Goal: Task Accomplishment & Management: Use online tool/utility

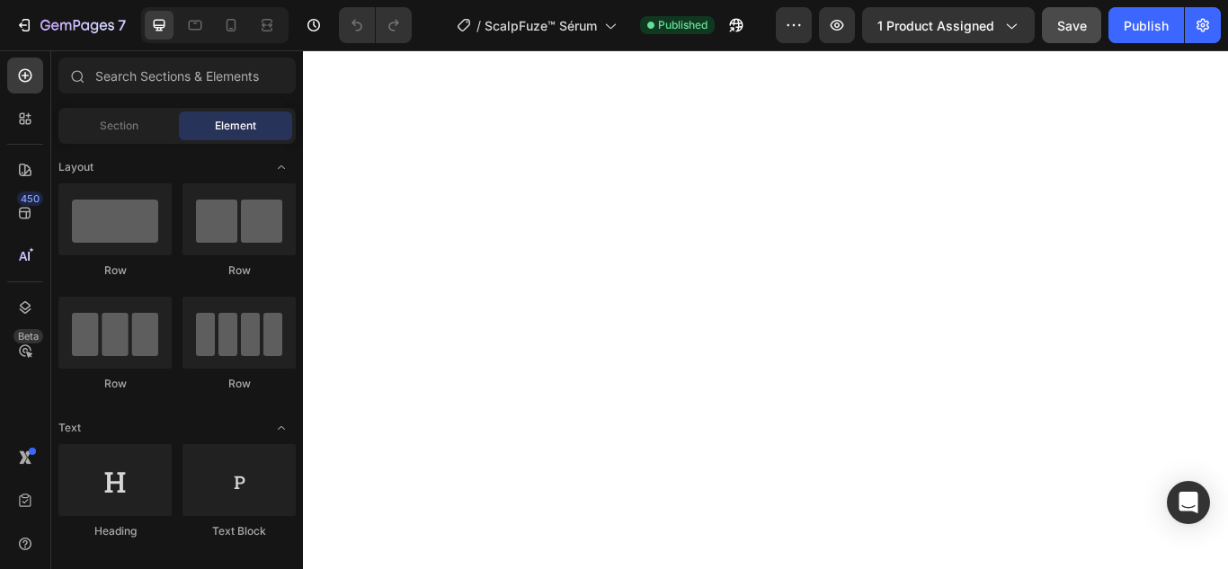
click at [1070, 26] on span "Save" at bounding box center [1072, 25] width 30 height 15
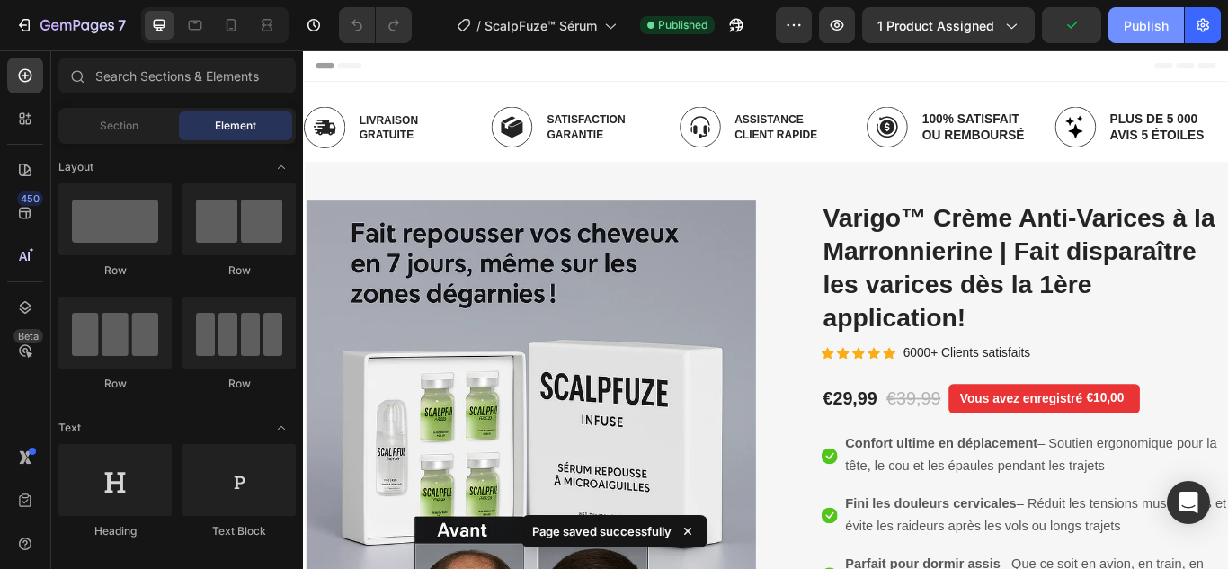
click at [1131, 31] on div "Publish" at bounding box center [1145, 25] width 45 height 19
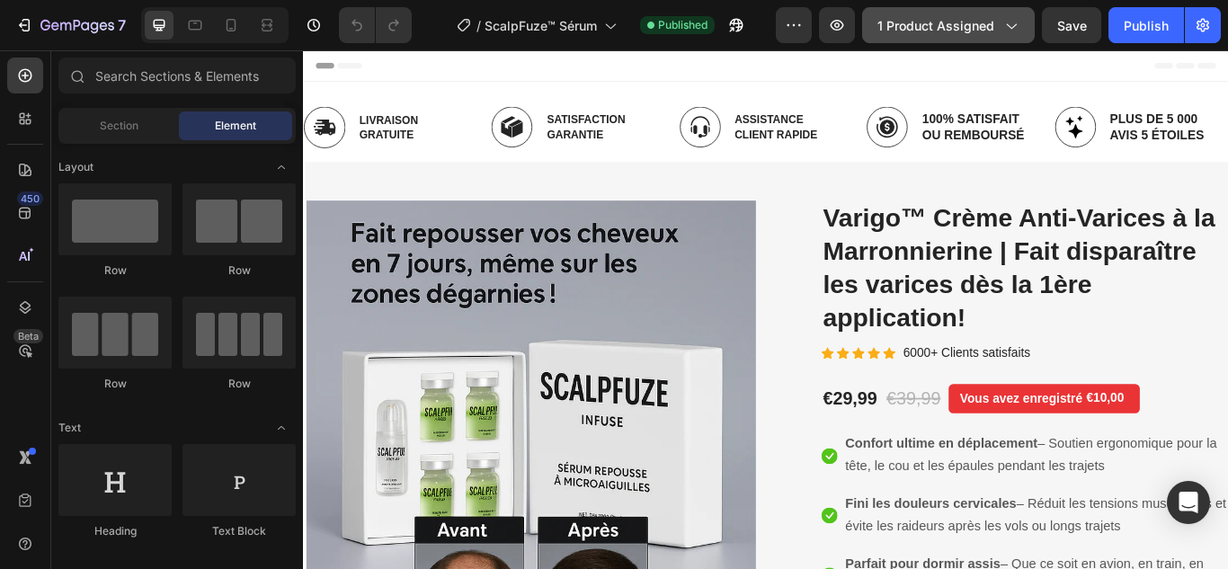
click at [934, 38] on button "1 product assigned" at bounding box center [948, 25] width 173 height 36
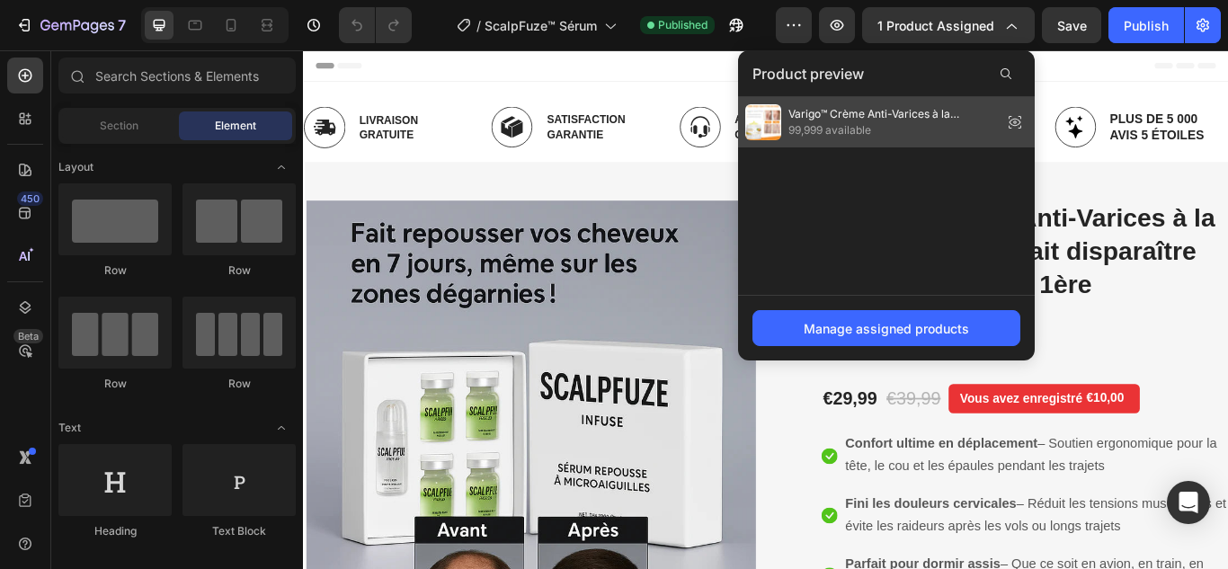
click at [894, 126] on span "99,999 available" at bounding box center [891, 130] width 207 height 16
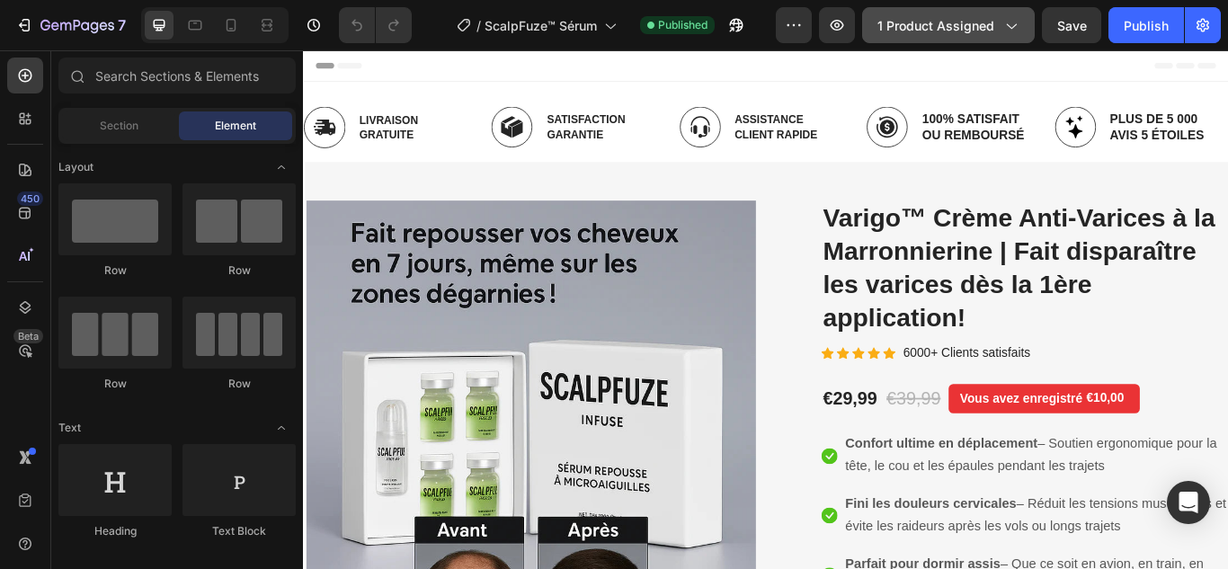
click at [939, 38] on button "1 product assigned" at bounding box center [948, 25] width 173 height 36
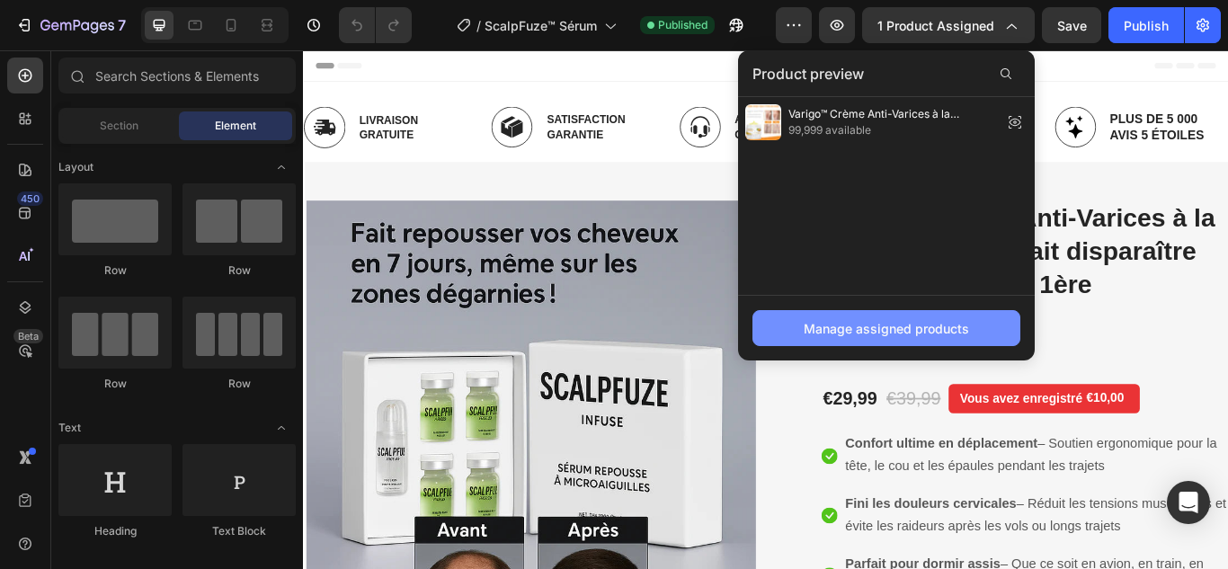
click at [903, 321] on div "Manage assigned products" at bounding box center [885, 328] width 165 height 19
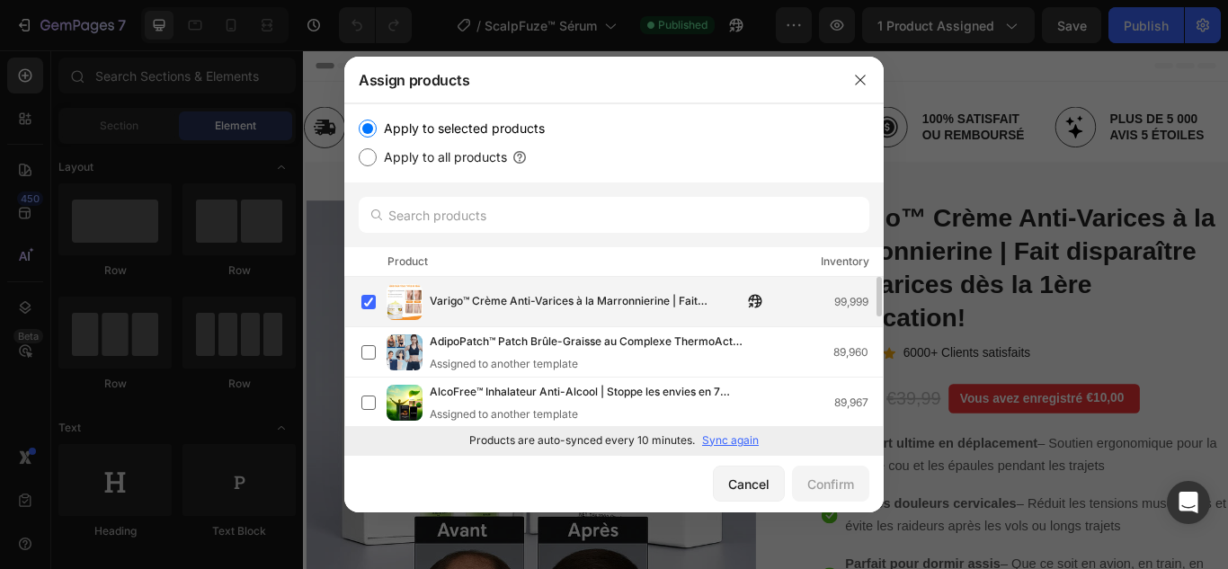
click at [474, 306] on span "Varigo™ Crème Anti-Varices à la Marronnierine | Fait disparaître les varices dè…" at bounding box center [586, 302] width 313 height 20
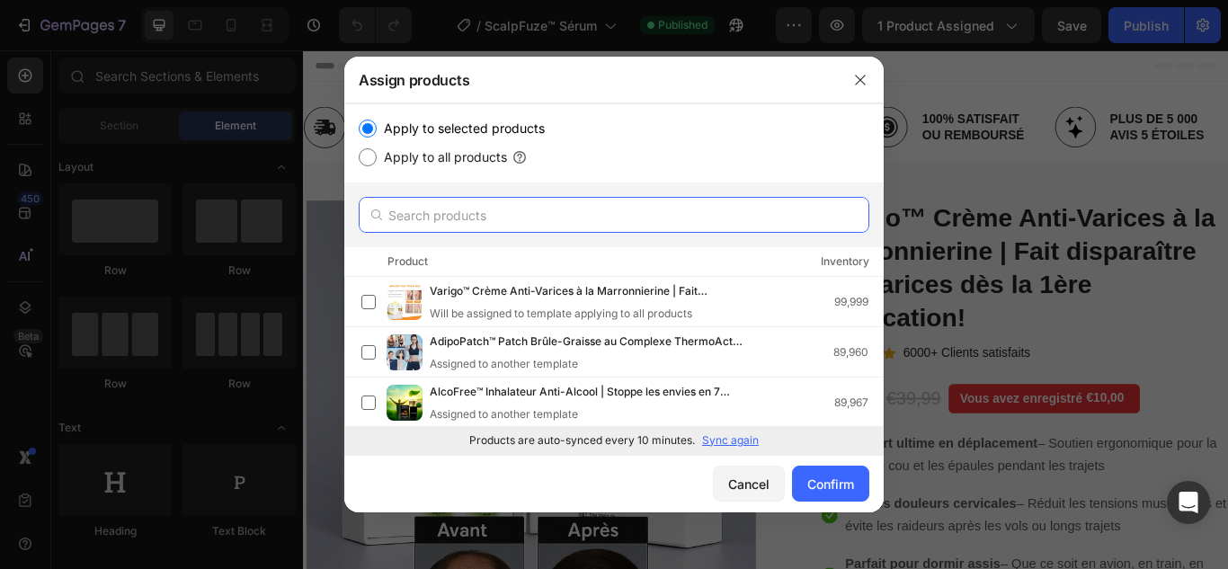
click at [522, 214] on input "text" at bounding box center [614, 215] width 510 height 36
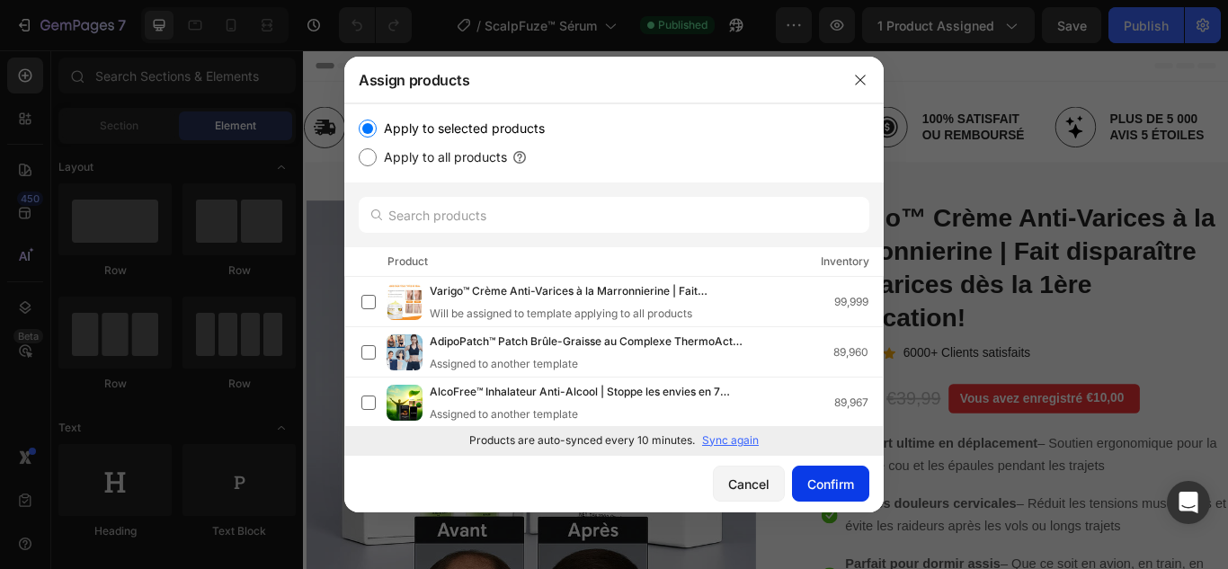
click at [838, 489] on div "Confirm" at bounding box center [830, 484] width 47 height 19
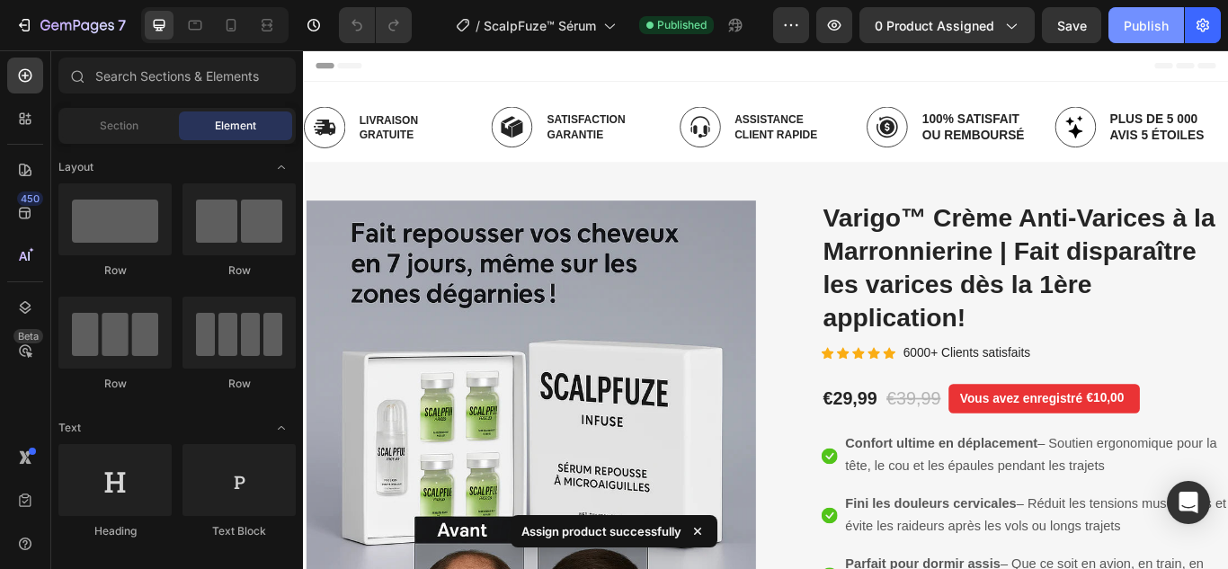
click at [1117, 25] on button "Publish" at bounding box center [1145, 25] width 75 height 36
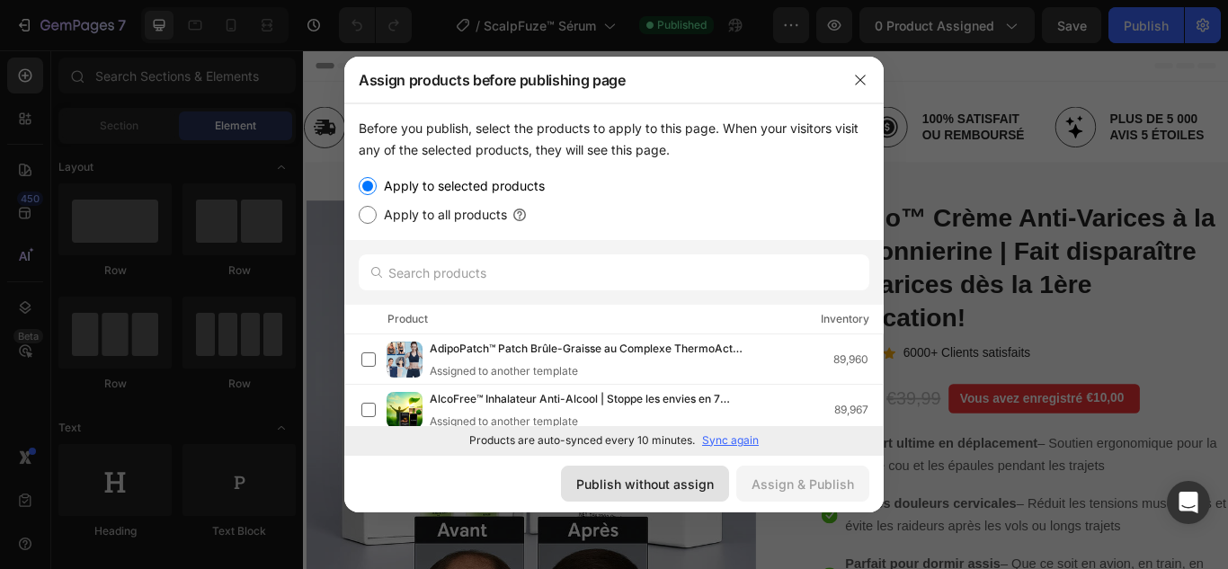
click at [677, 487] on div "Publish without assign" at bounding box center [645, 484] width 138 height 19
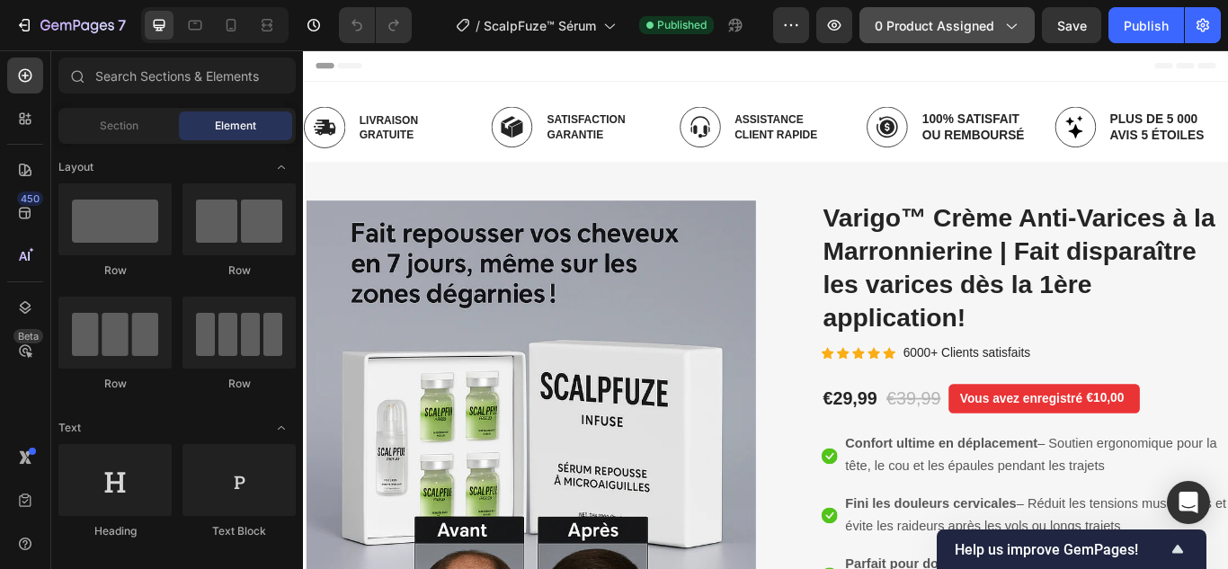
click at [913, 34] on span "0 product assigned" at bounding box center [934, 25] width 120 height 19
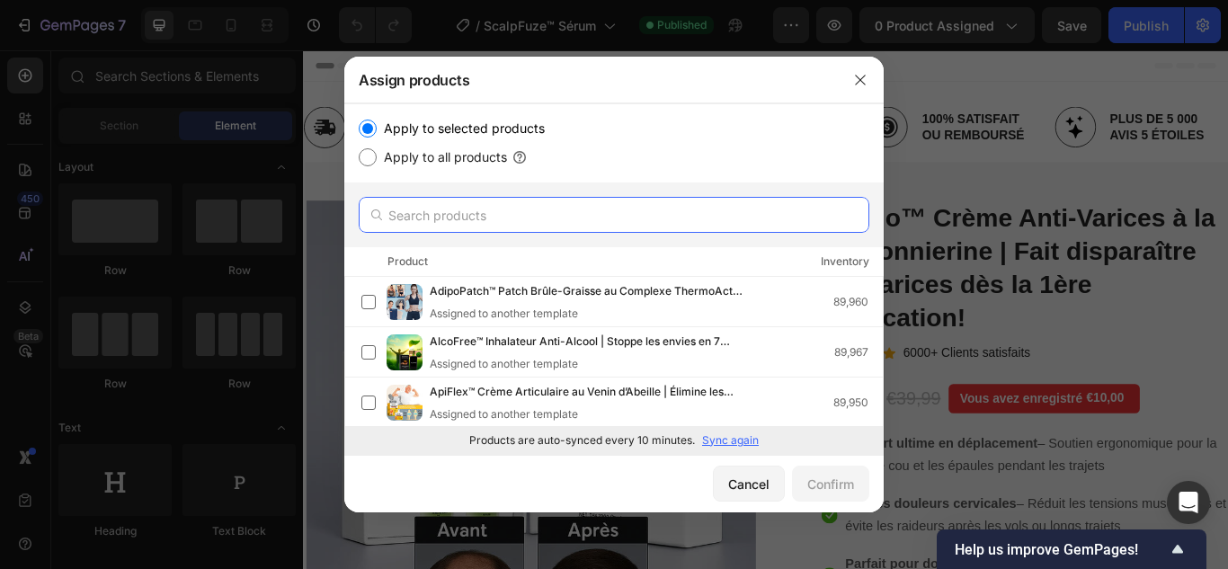
click at [501, 216] on input "text" at bounding box center [614, 215] width 510 height 36
paste input "ScalpFuze™"
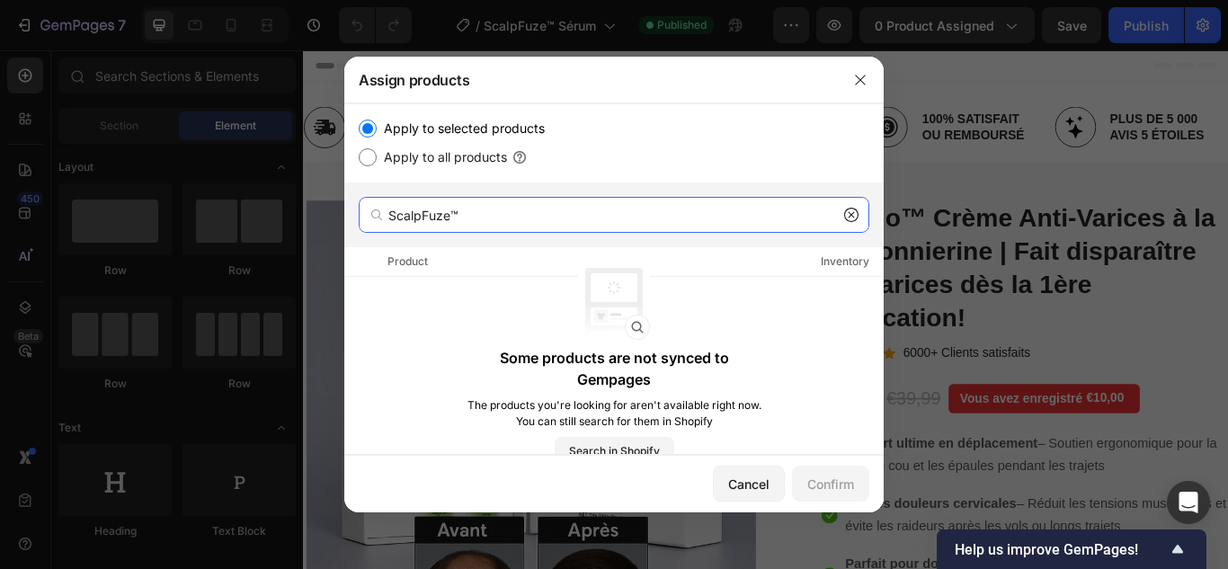
type input "ScalpFuze™"
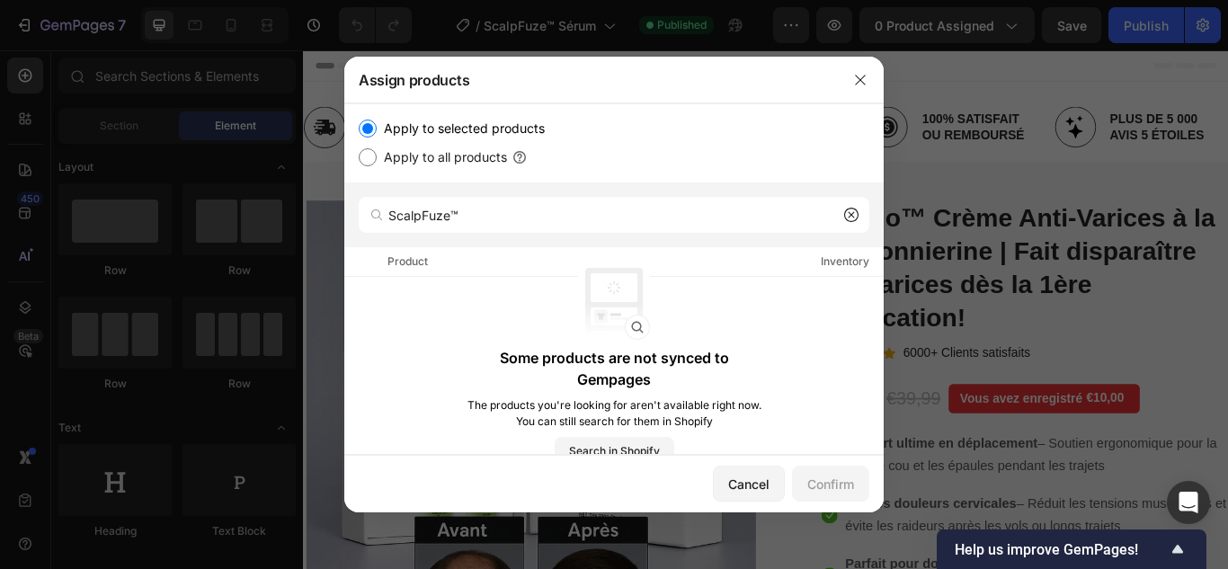
click at [846, 208] on icon at bounding box center [851, 215] width 14 height 14
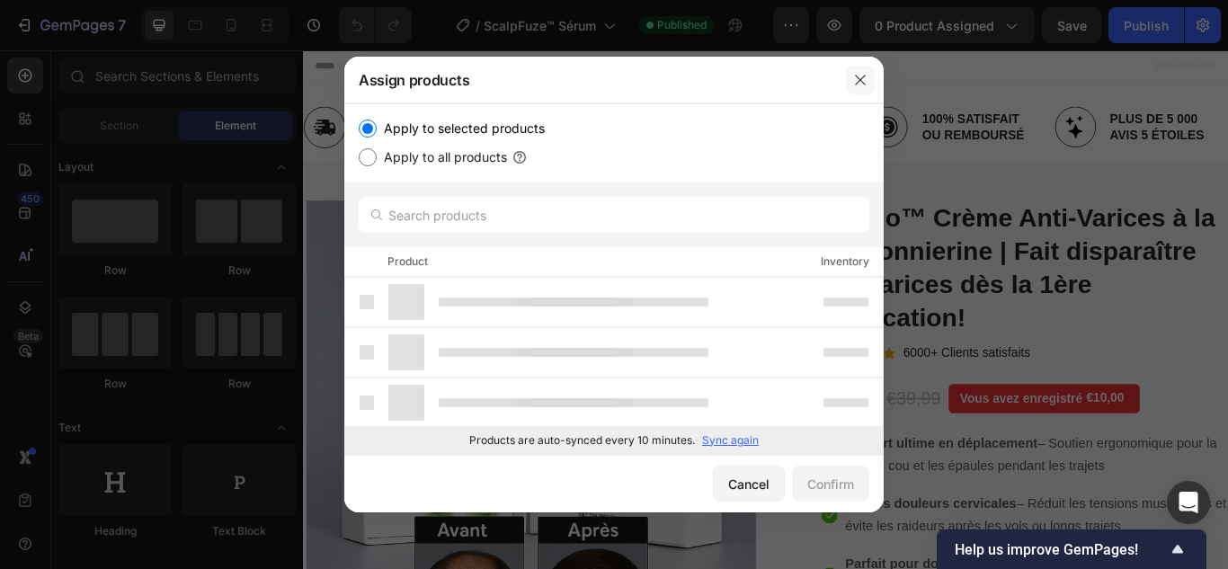
click at [864, 76] on icon "button" at bounding box center [860, 80] width 10 height 10
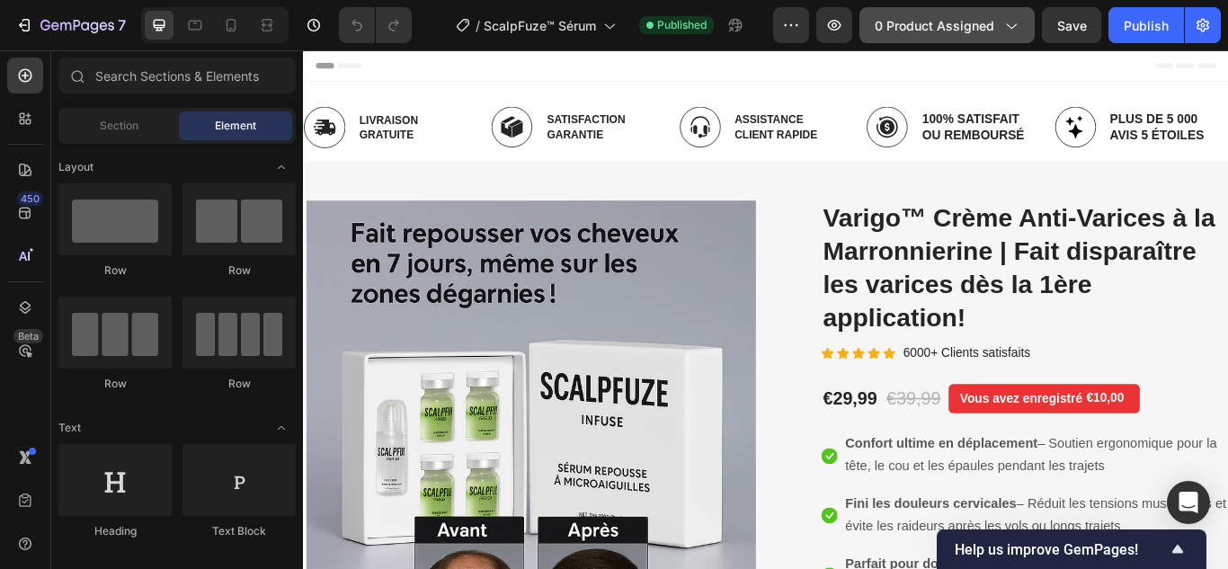
click at [890, 23] on span "0 product assigned" at bounding box center [934, 25] width 120 height 19
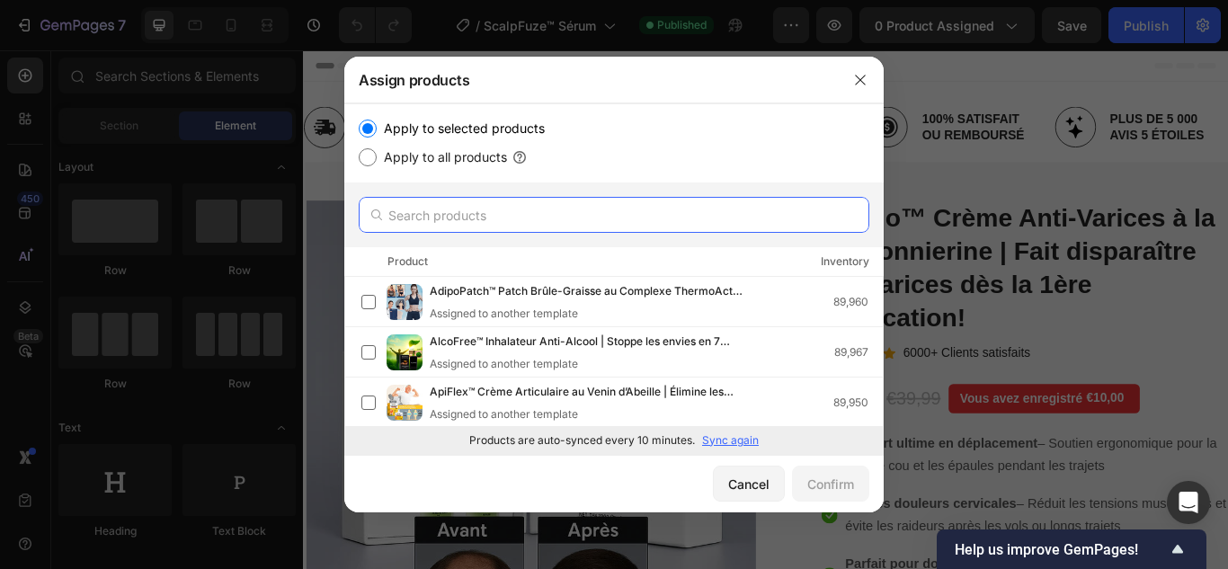
click at [459, 217] on input "text" at bounding box center [614, 215] width 510 height 36
paste input "ScalpFuze™"
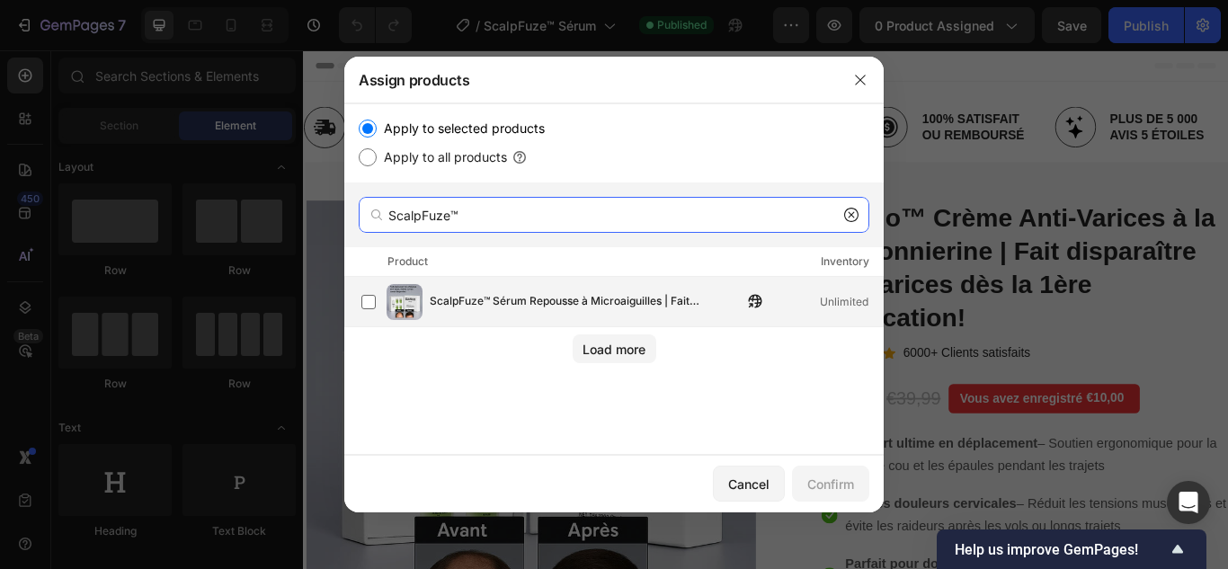
type input "ScalpFuze™"
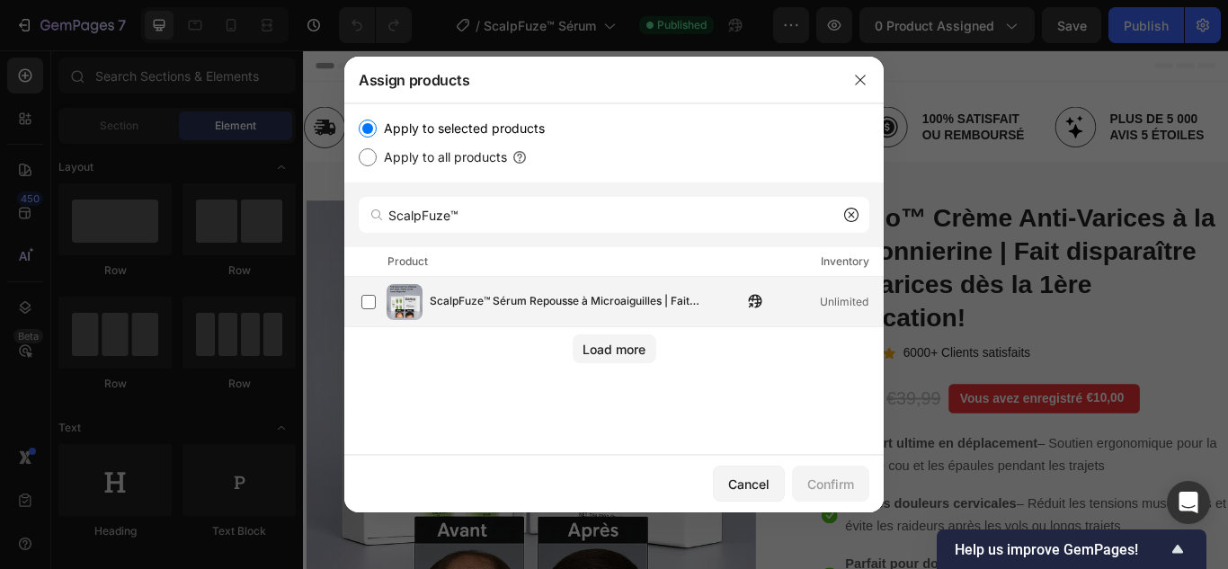
click at [535, 302] on span "ScalpFuze™ Sérum Repousse à Microaiguilles | Fait repousser vos cheveux en 7 jo…" at bounding box center [586, 302] width 313 height 20
click at [824, 489] on div "Confirm" at bounding box center [830, 484] width 47 height 19
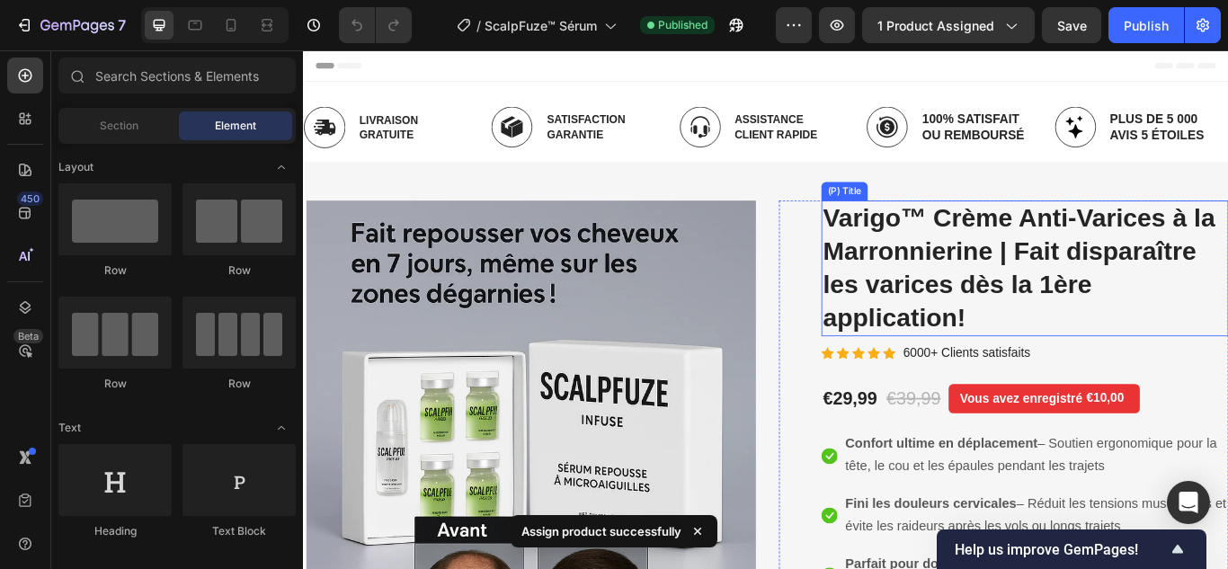
click at [968, 310] on h2 "Varigo™ Crème Anti-Varices à la Marronnierine | Fait disparaître les varices dè…" at bounding box center [1144, 305] width 475 height 158
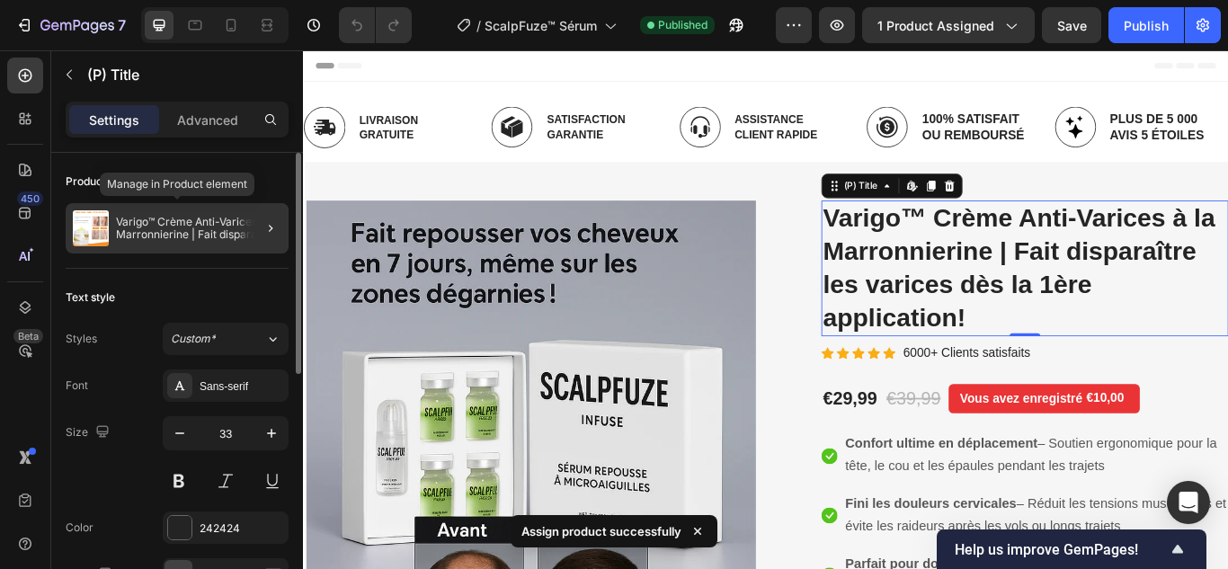
click at [229, 227] on p "Varigo™ Crème Anti-Varices à la Marronnierine | Fait disparaître les varices dè…" at bounding box center [198, 228] width 165 height 25
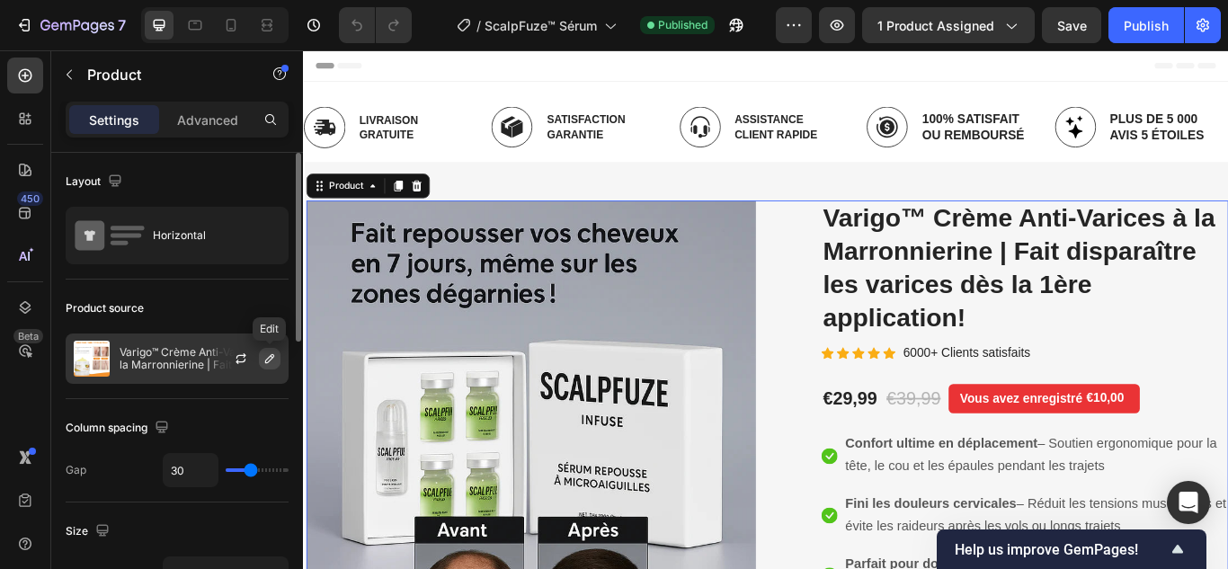
click at [260, 350] on button "button" at bounding box center [270, 359] width 22 height 22
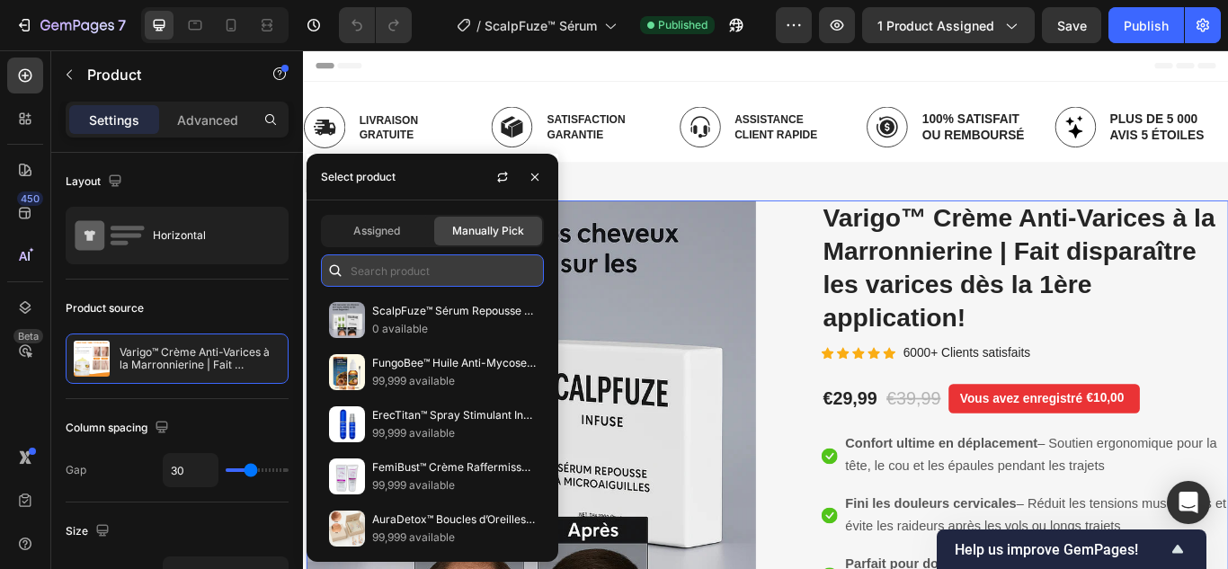
click at [387, 269] on input "text" at bounding box center [432, 270] width 223 height 32
paste input "ScalpFuze™"
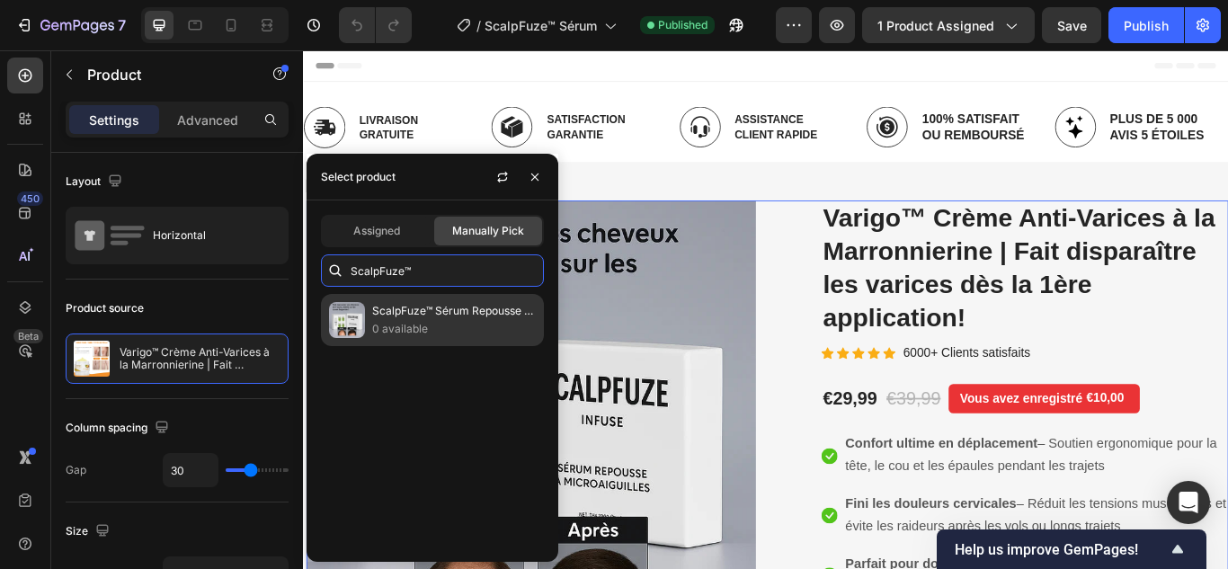
type input "ScalpFuze™"
click at [418, 310] on p "ScalpFuze™ Sérum Repousse à Microaiguilles | Fait repousser vos cheveux en 7 jo…" at bounding box center [454, 311] width 164 height 18
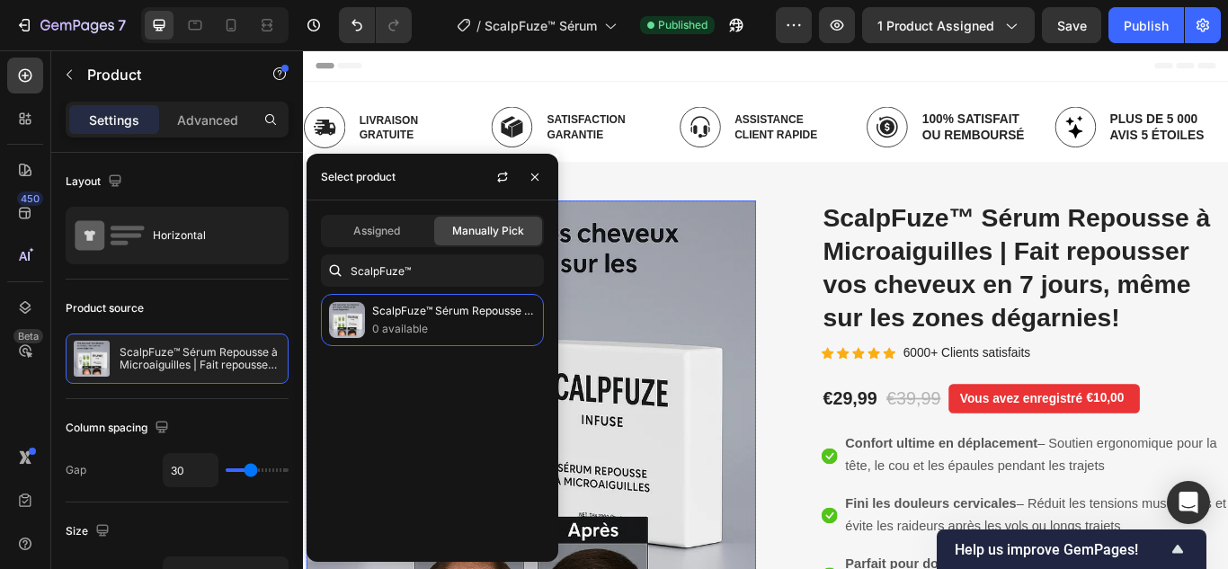
click at [661, 324] on img at bounding box center [568, 488] width 524 height 524
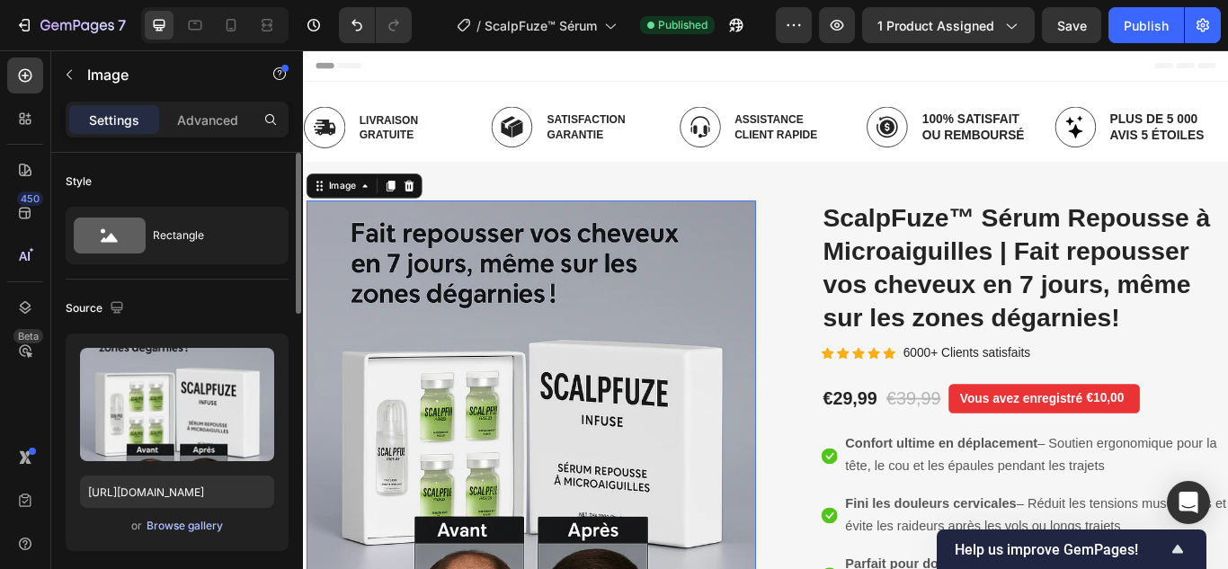
click at [187, 525] on div "Browse gallery" at bounding box center [184, 526] width 76 height 16
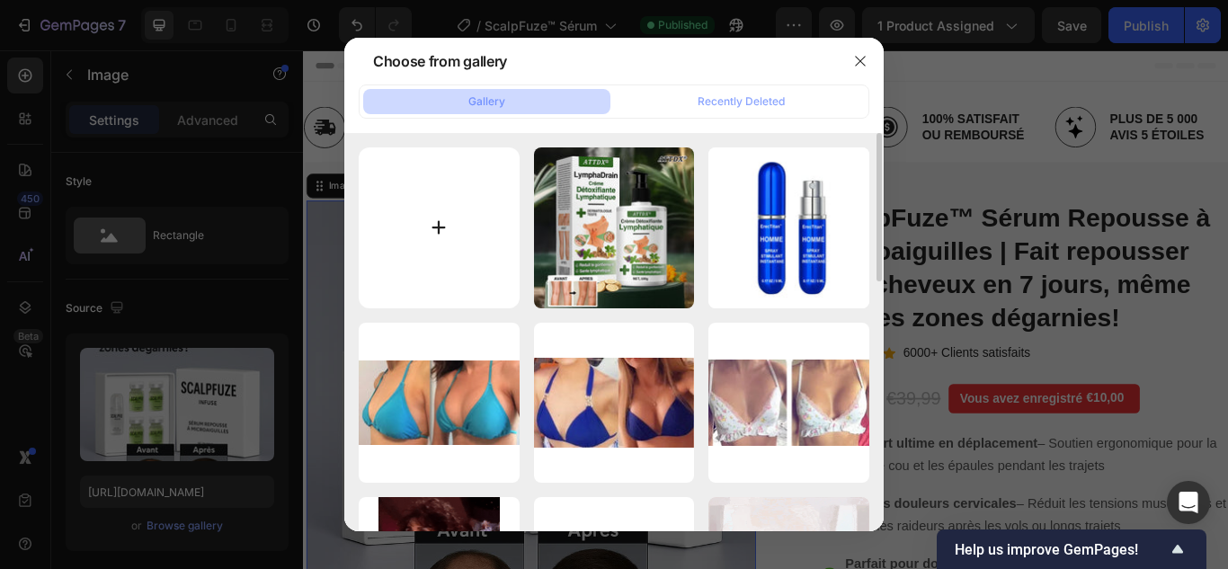
click at [437, 224] on input "file" at bounding box center [439, 227] width 161 height 161
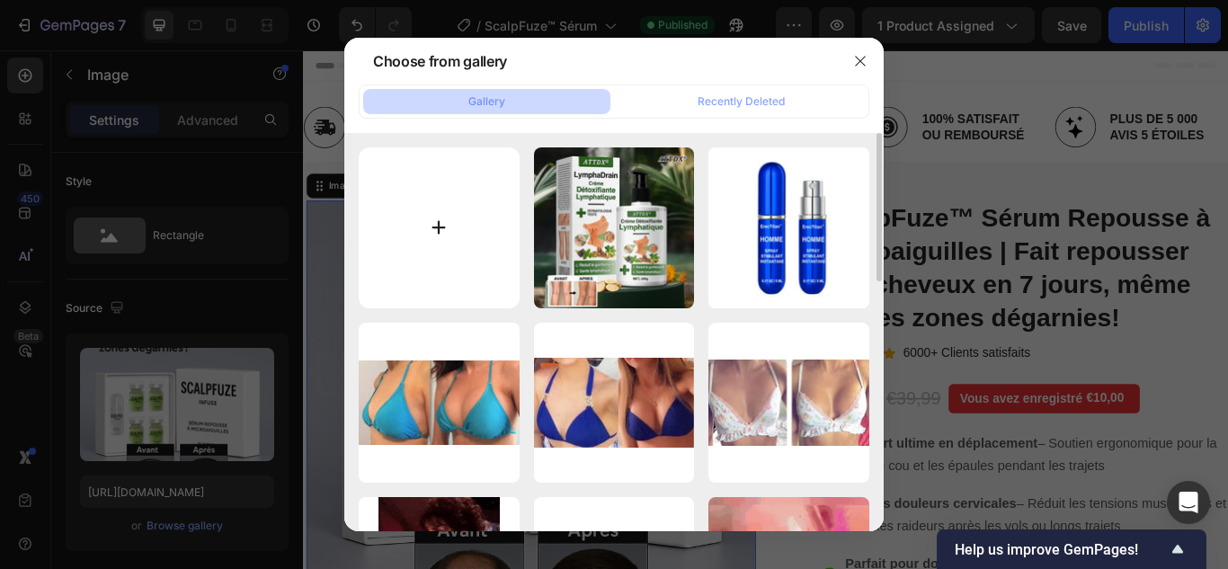
type input "C:\fakepath\1.webp"
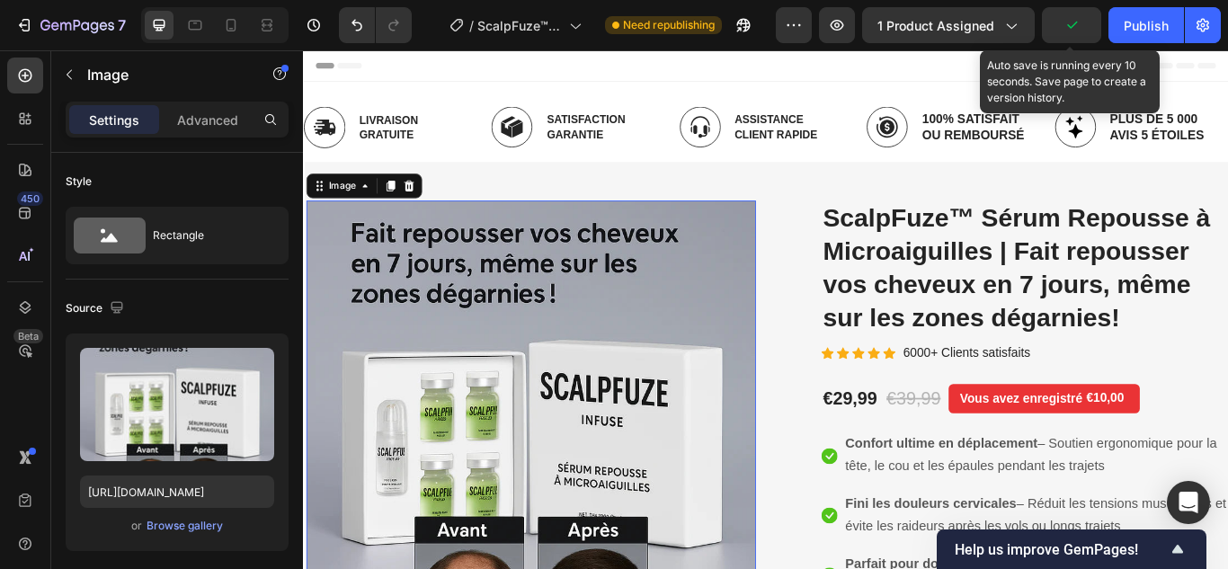
click at [1066, 24] on icon "button" at bounding box center [1071, 25] width 18 height 18
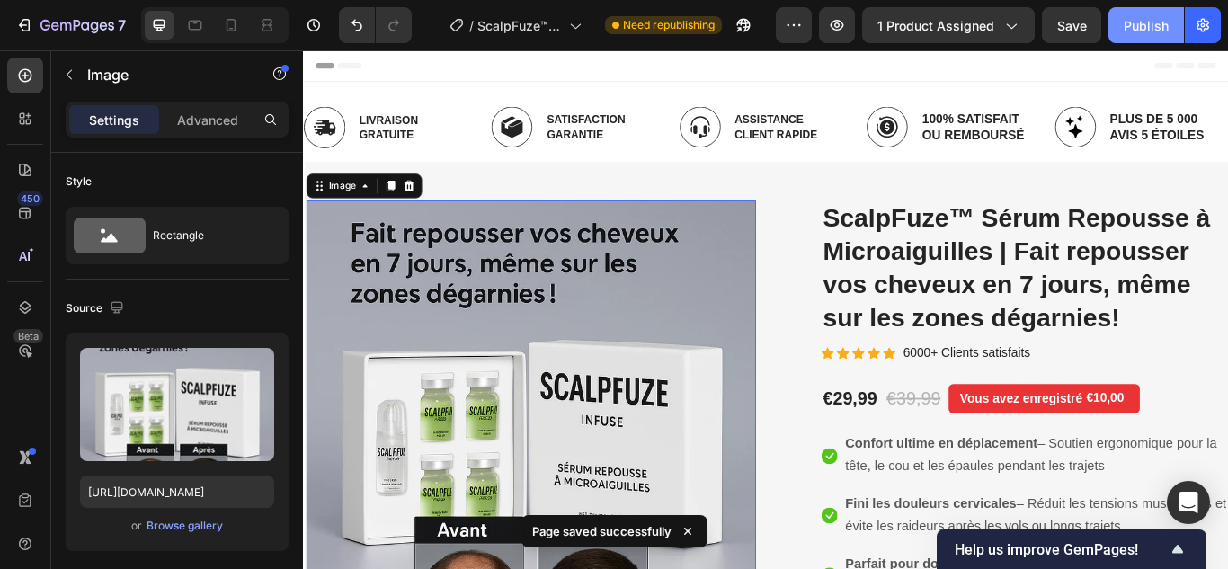
click at [1136, 22] on div "Publish" at bounding box center [1145, 25] width 45 height 19
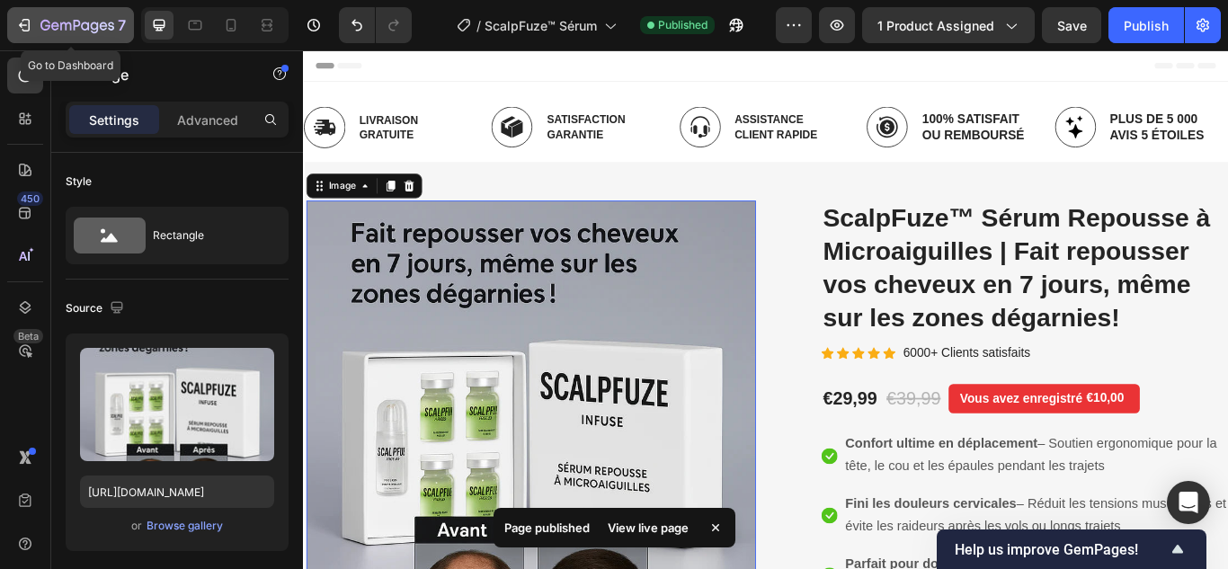
click at [16, 20] on icon "button" at bounding box center [24, 25] width 18 height 18
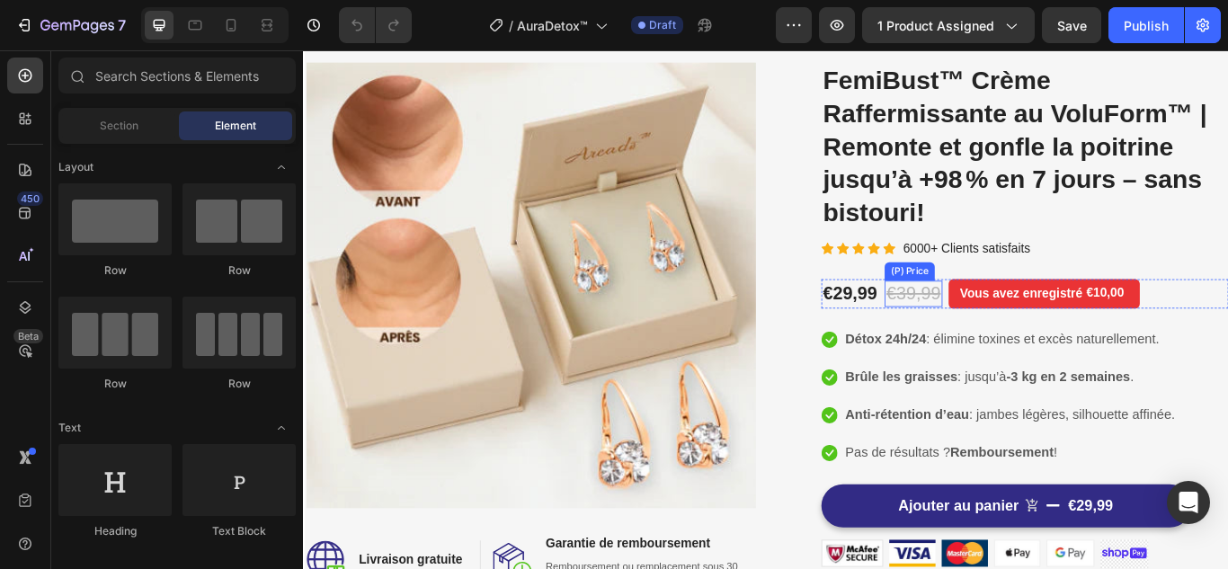
scroll to position [180, 0]
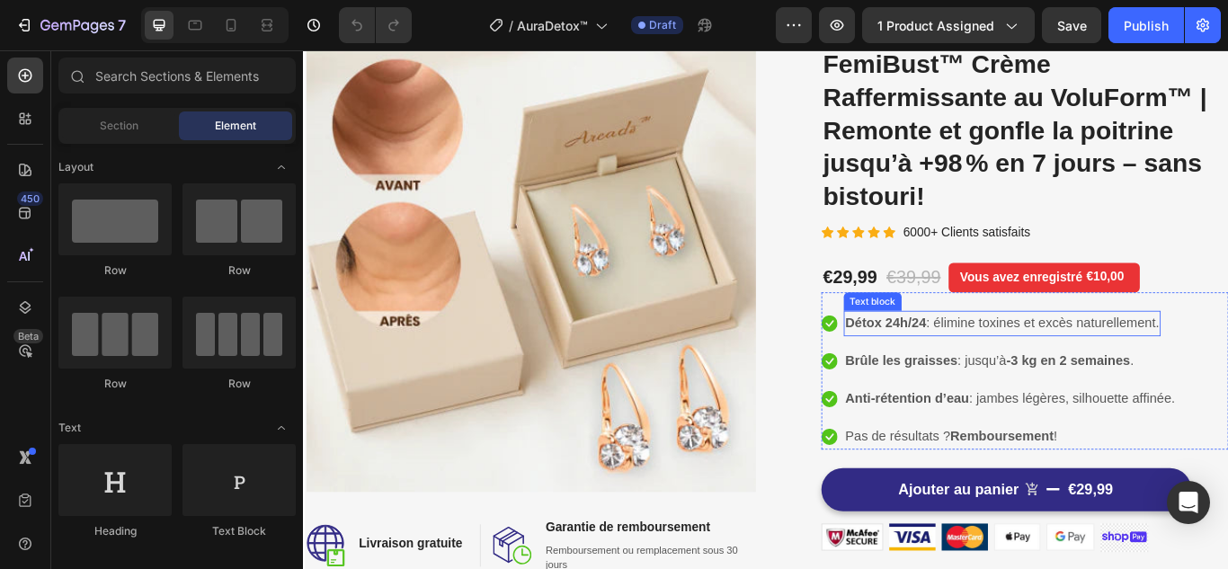
click at [1019, 377] on p "Détox 24h/24 : élimine toxines et excès naturellement." at bounding box center [1118, 369] width 366 height 26
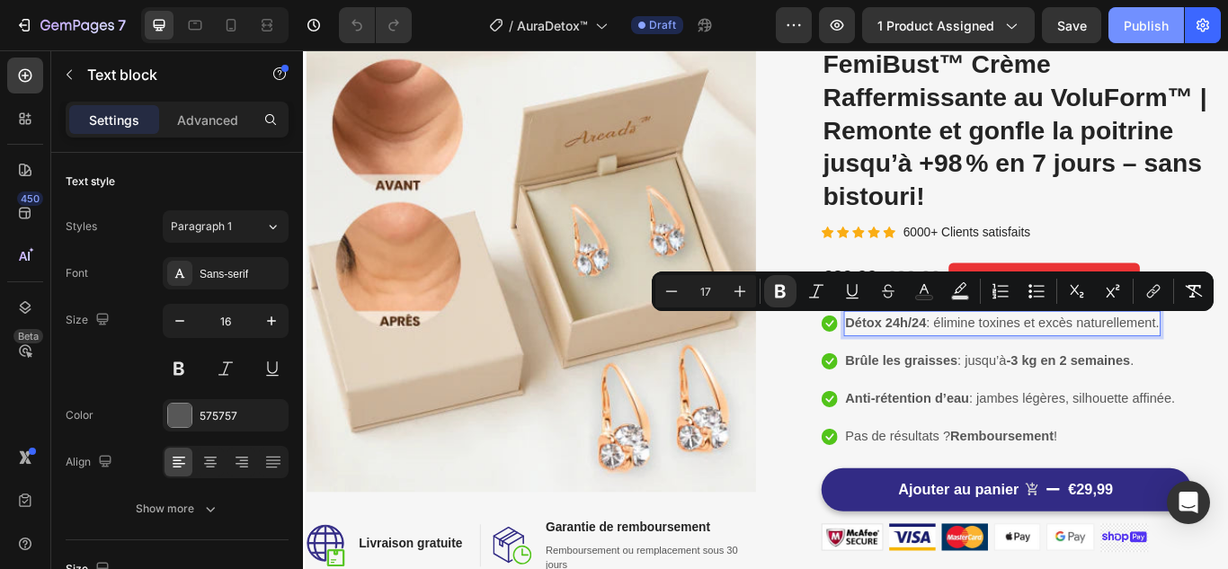
click at [1151, 23] on div "Publish" at bounding box center [1145, 25] width 45 height 19
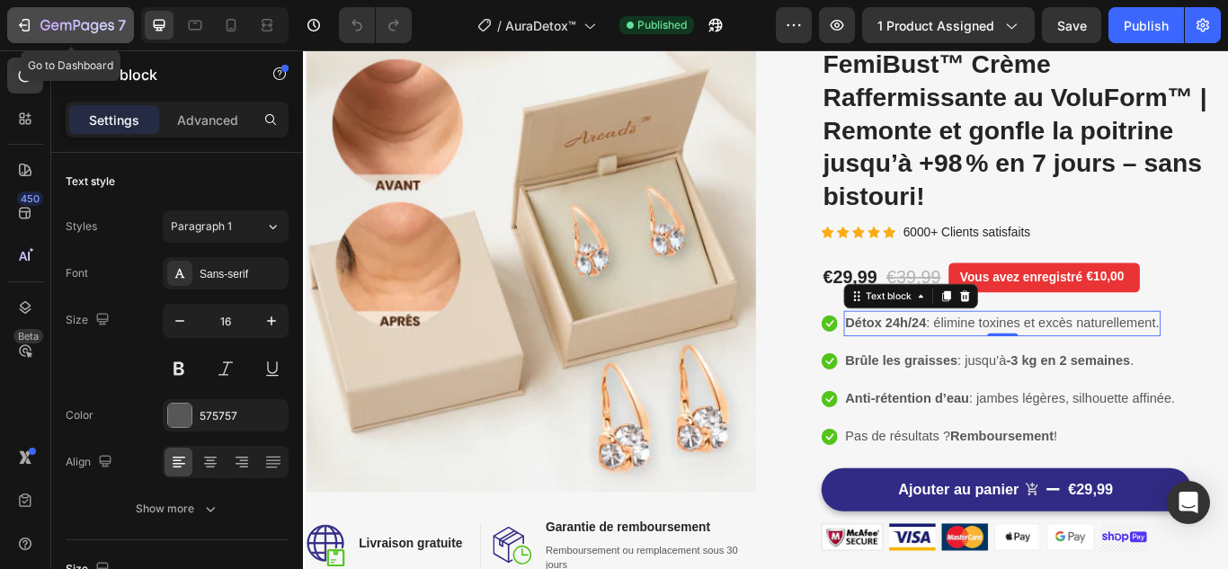
click at [23, 30] on icon "button" at bounding box center [26, 25] width 8 height 13
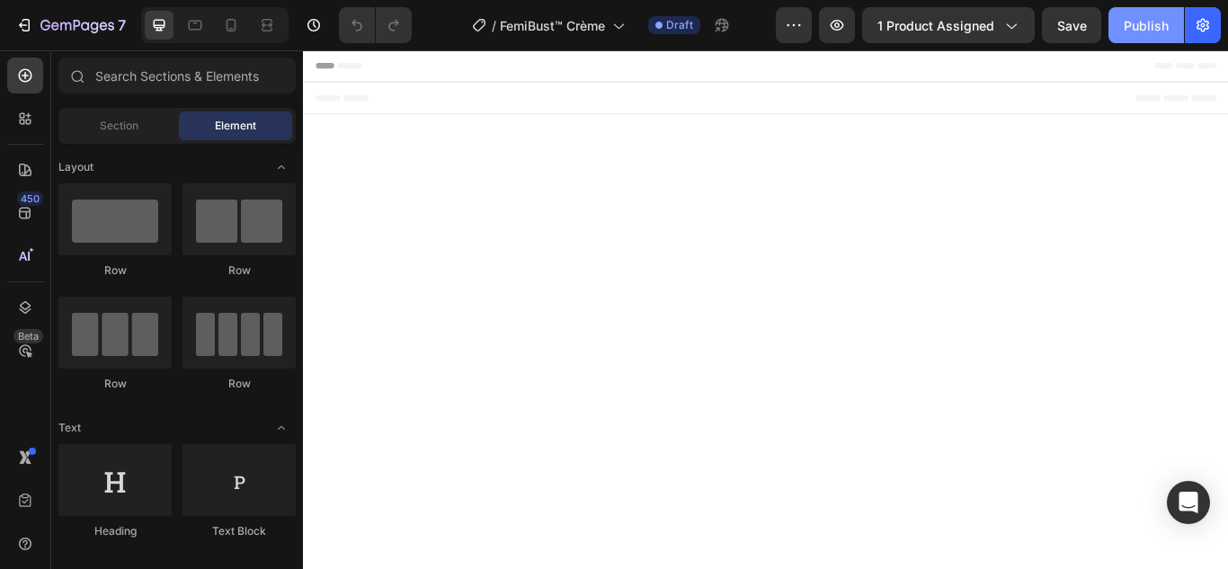
drag, startPoint x: 0, startPoint y: 0, endPoint x: 1123, endPoint y: 26, distance: 1123.7
click at [1123, 26] on div "Publish" at bounding box center [1145, 25] width 45 height 19
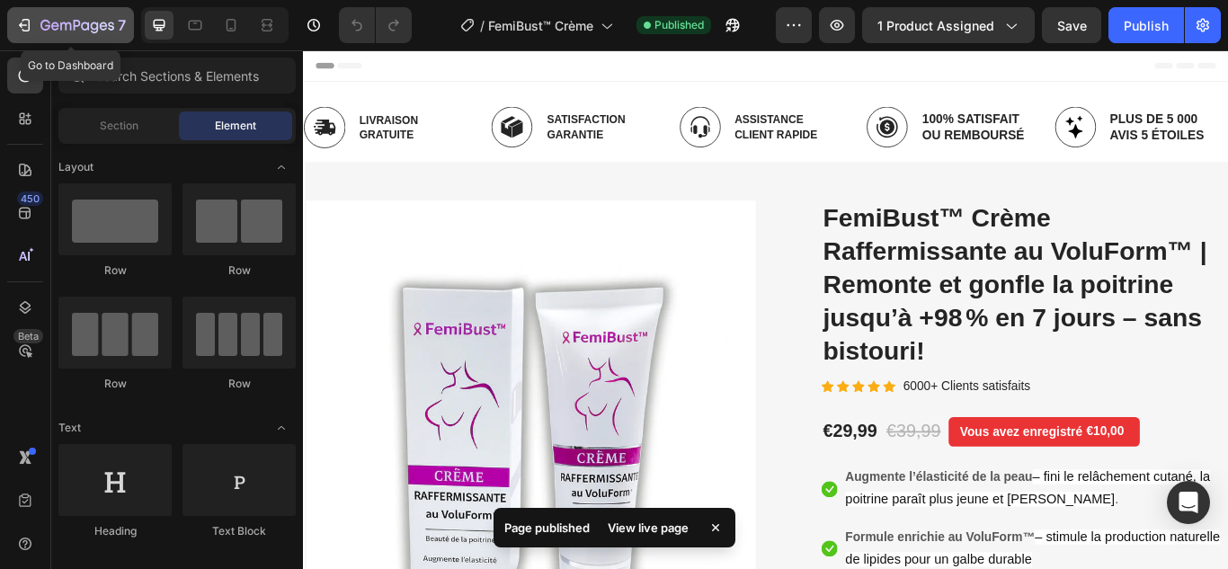
click at [24, 31] on icon "button" at bounding box center [26, 25] width 8 height 13
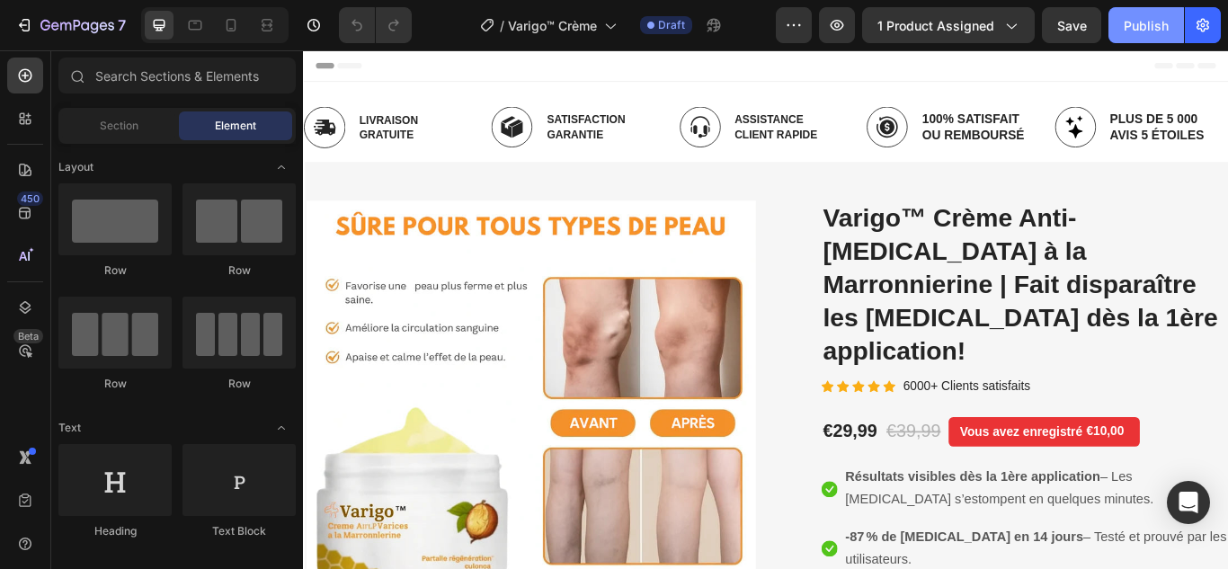
drag, startPoint x: 0, startPoint y: 0, endPoint x: 1134, endPoint y: 26, distance: 1134.5
click at [1134, 26] on div "Publish" at bounding box center [1145, 25] width 45 height 19
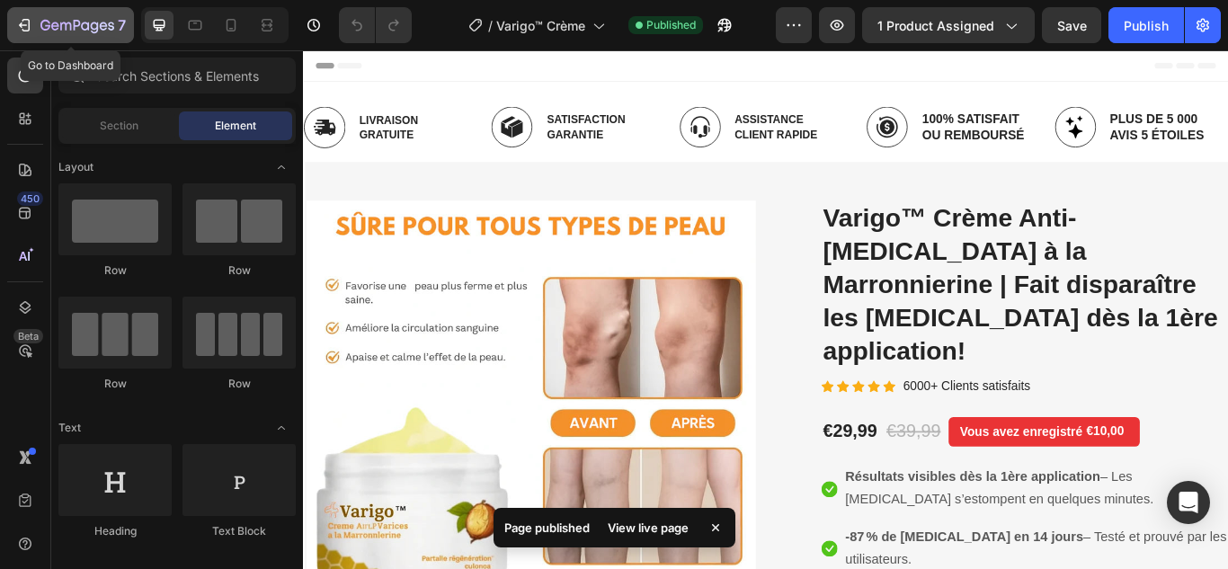
click at [23, 24] on icon "button" at bounding box center [24, 25] width 18 height 18
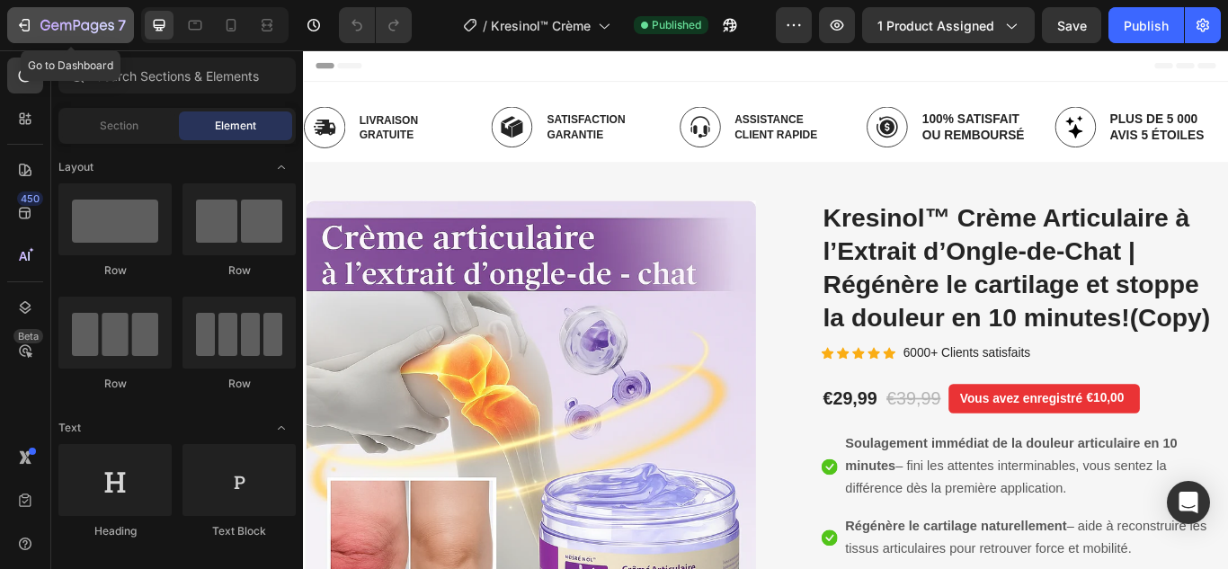
click at [16, 28] on icon "button" at bounding box center [24, 25] width 18 height 18
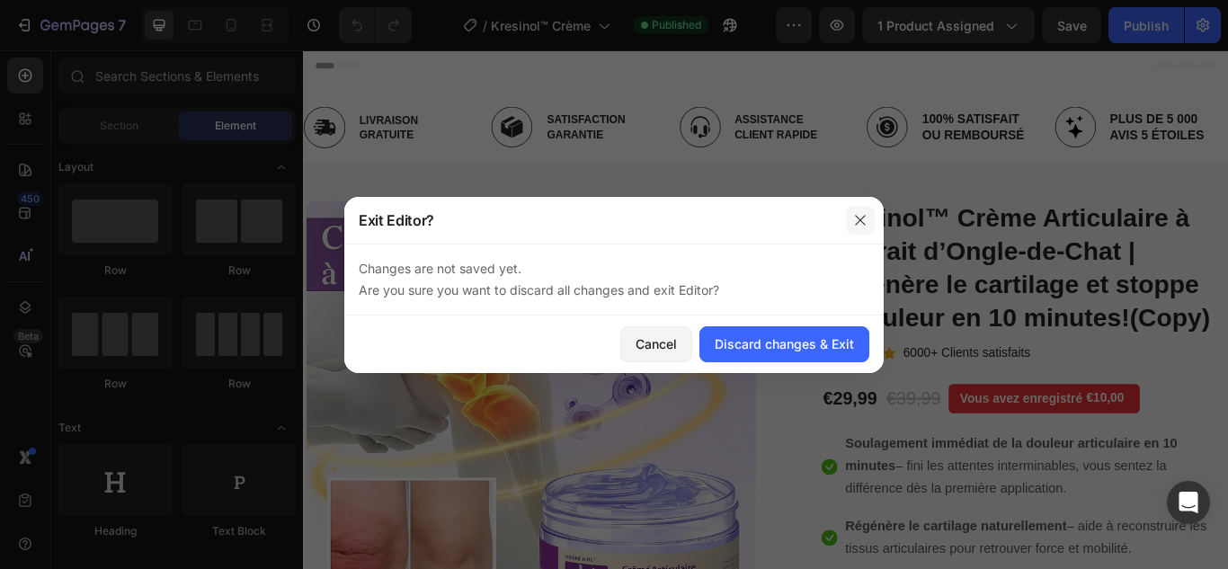
drag, startPoint x: 856, startPoint y: 223, endPoint x: 677, endPoint y: 48, distance: 251.0
click at [856, 223] on icon "button" at bounding box center [860, 220] width 10 height 10
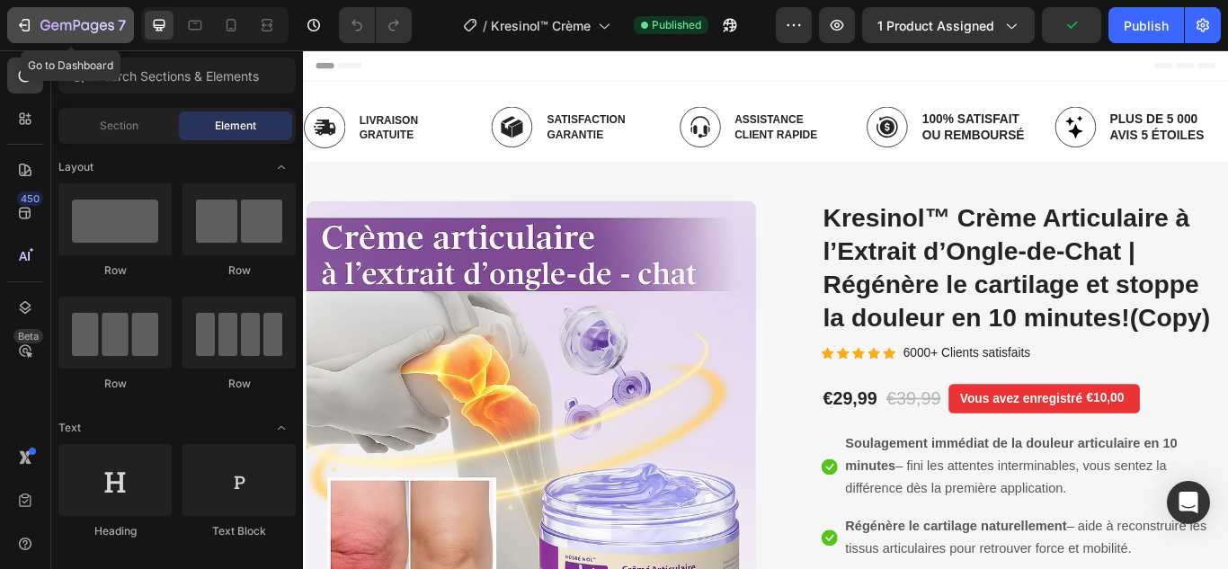
click at [13, 30] on button "7" at bounding box center [70, 25] width 127 height 36
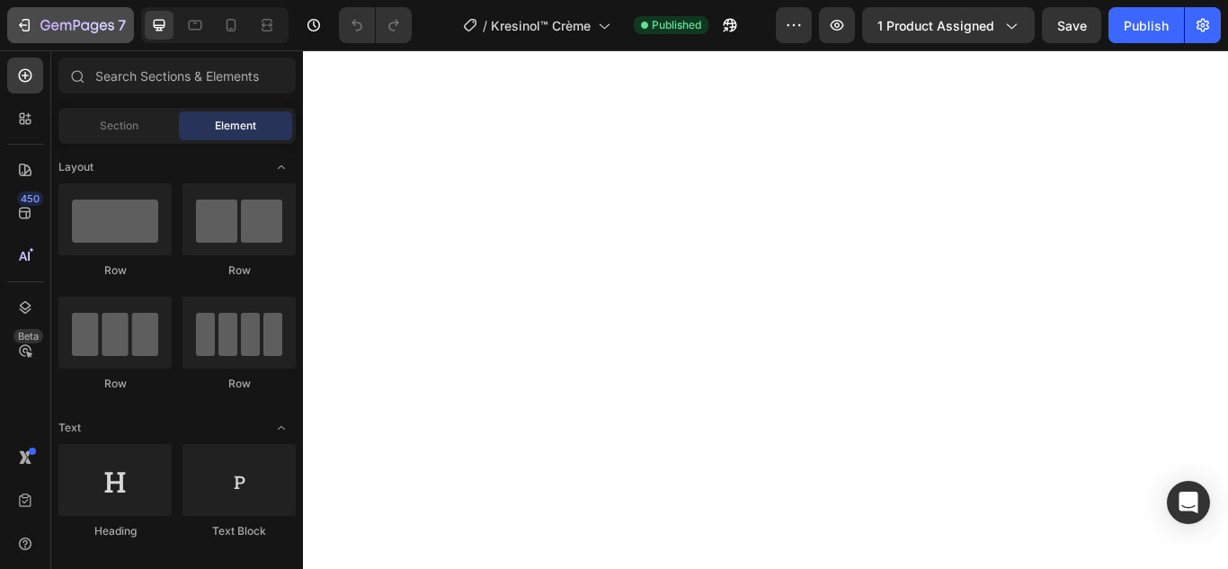
click at [29, 28] on icon "button" at bounding box center [26, 25] width 8 height 13
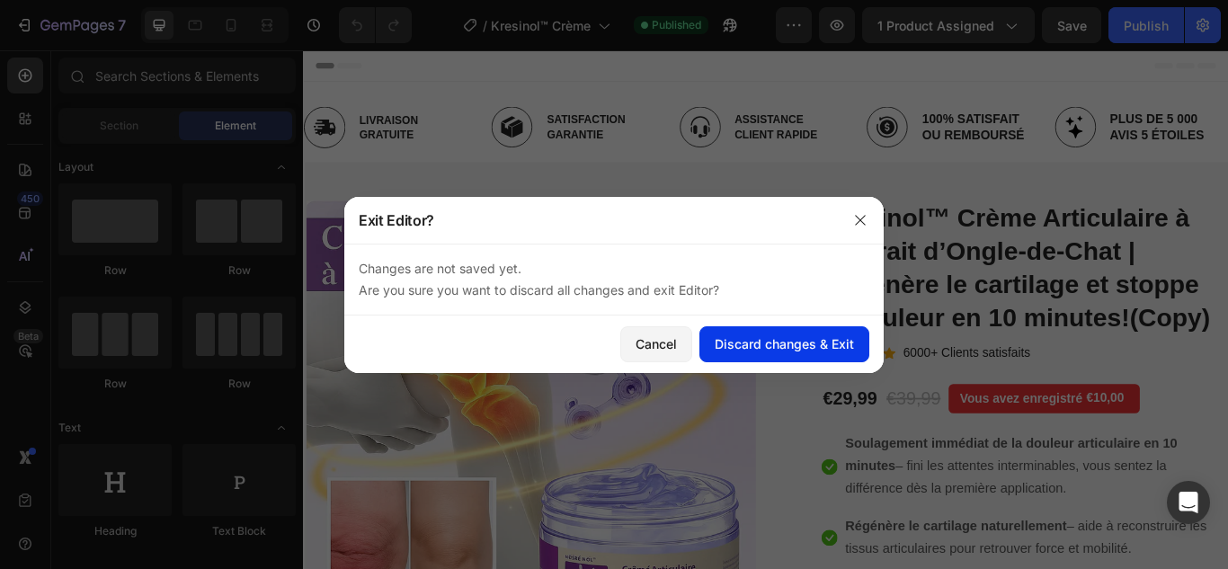
click at [743, 338] on div "Discard changes & Exit" at bounding box center [783, 343] width 139 height 19
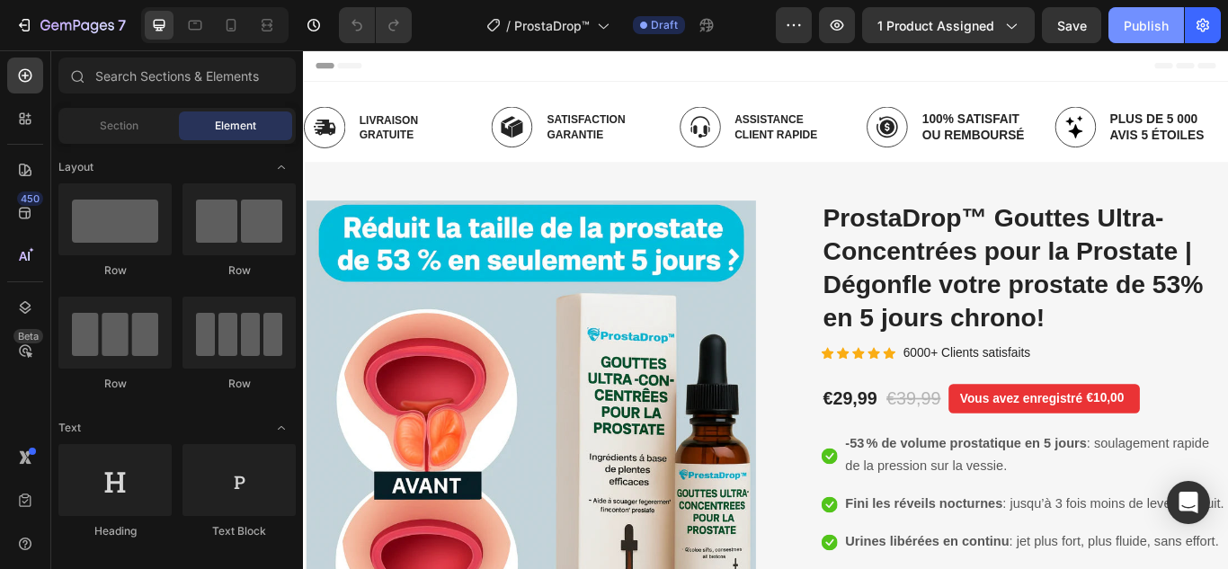
click at [1139, 31] on div "Publish" at bounding box center [1145, 25] width 45 height 19
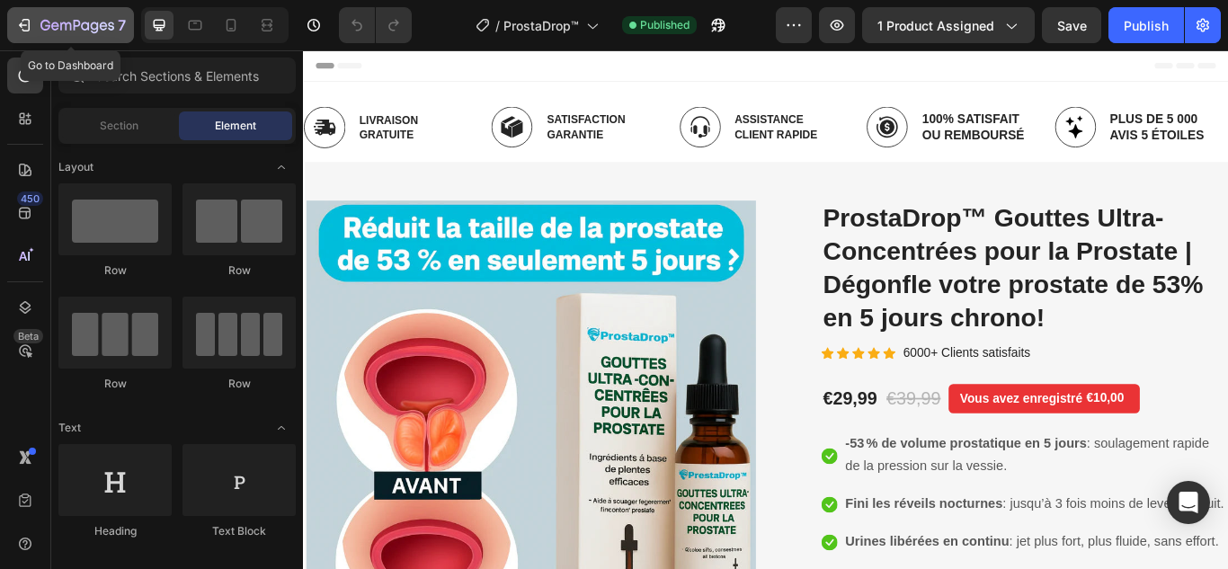
click at [31, 15] on div "7" at bounding box center [70, 25] width 111 height 22
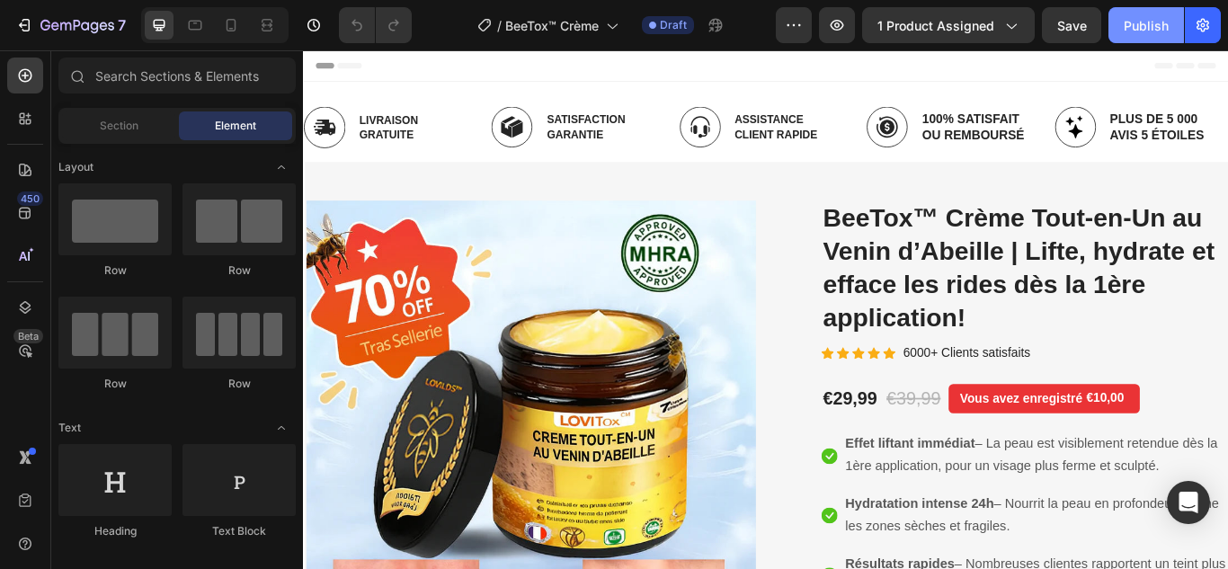
click at [1130, 26] on div "Publish" at bounding box center [1145, 25] width 45 height 19
